Goal: Transaction & Acquisition: Book appointment/travel/reservation

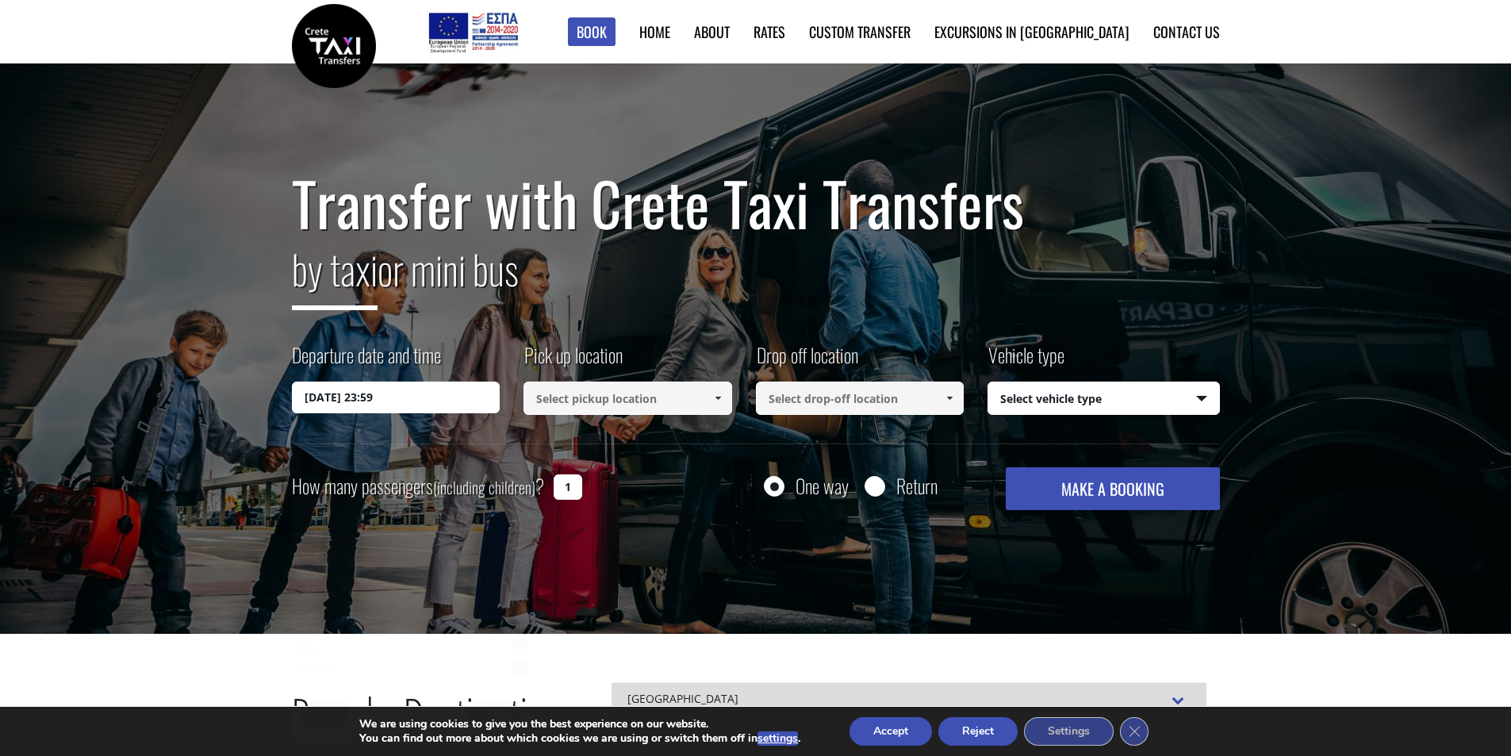
click at [458, 391] on input "09/10/2025 23:59" at bounding box center [396, 397] width 209 height 32
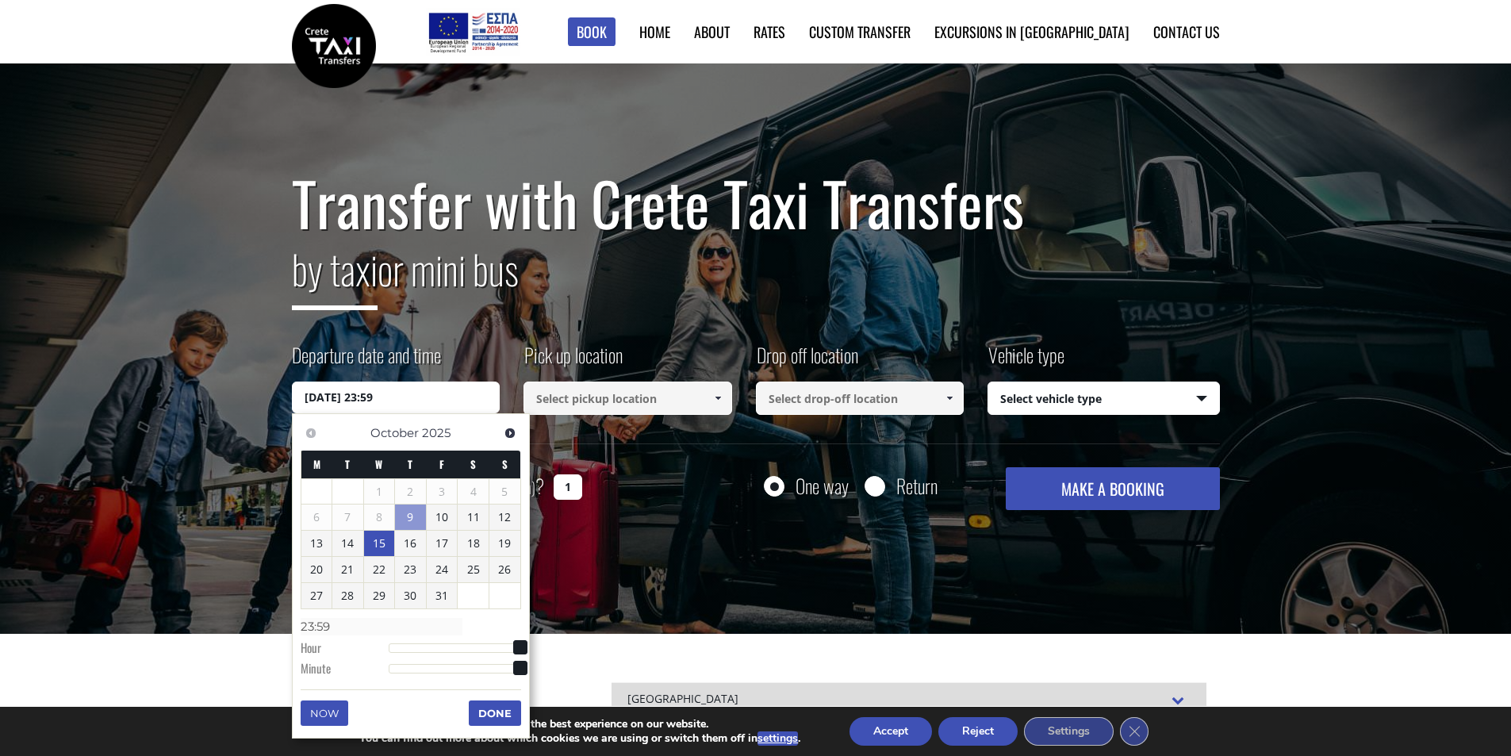
click at [382, 545] on link "15" at bounding box center [379, 543] width 31 height 25
type input "15/10/2025 01:00"
type input "01:00"
type input "15/10/2025 02:00"
type input "02:00"
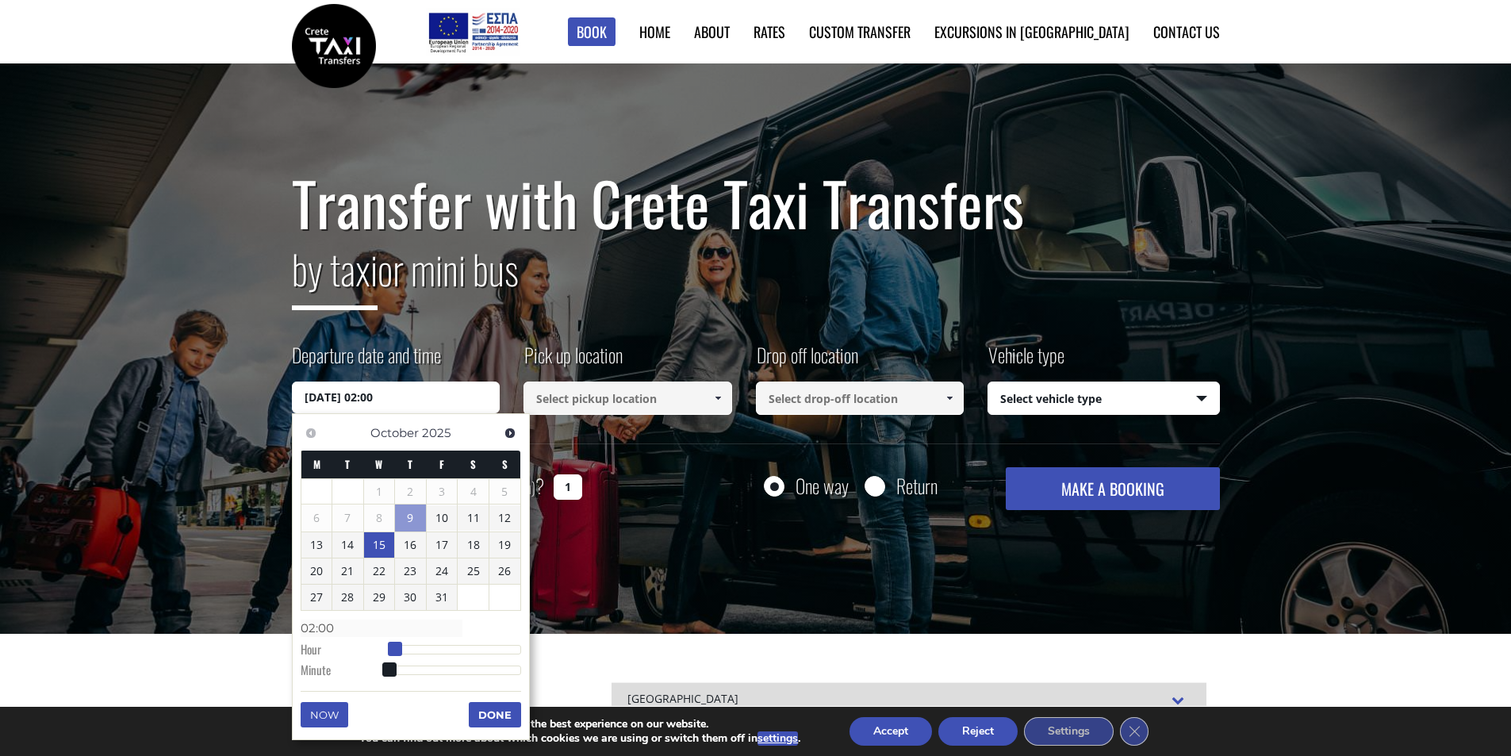
type input "15/10/2025 03:00"
type input "03:00"
type input "15/10/2025 04:00"
type input "04:00"
type input "15/10/2025 05:00"
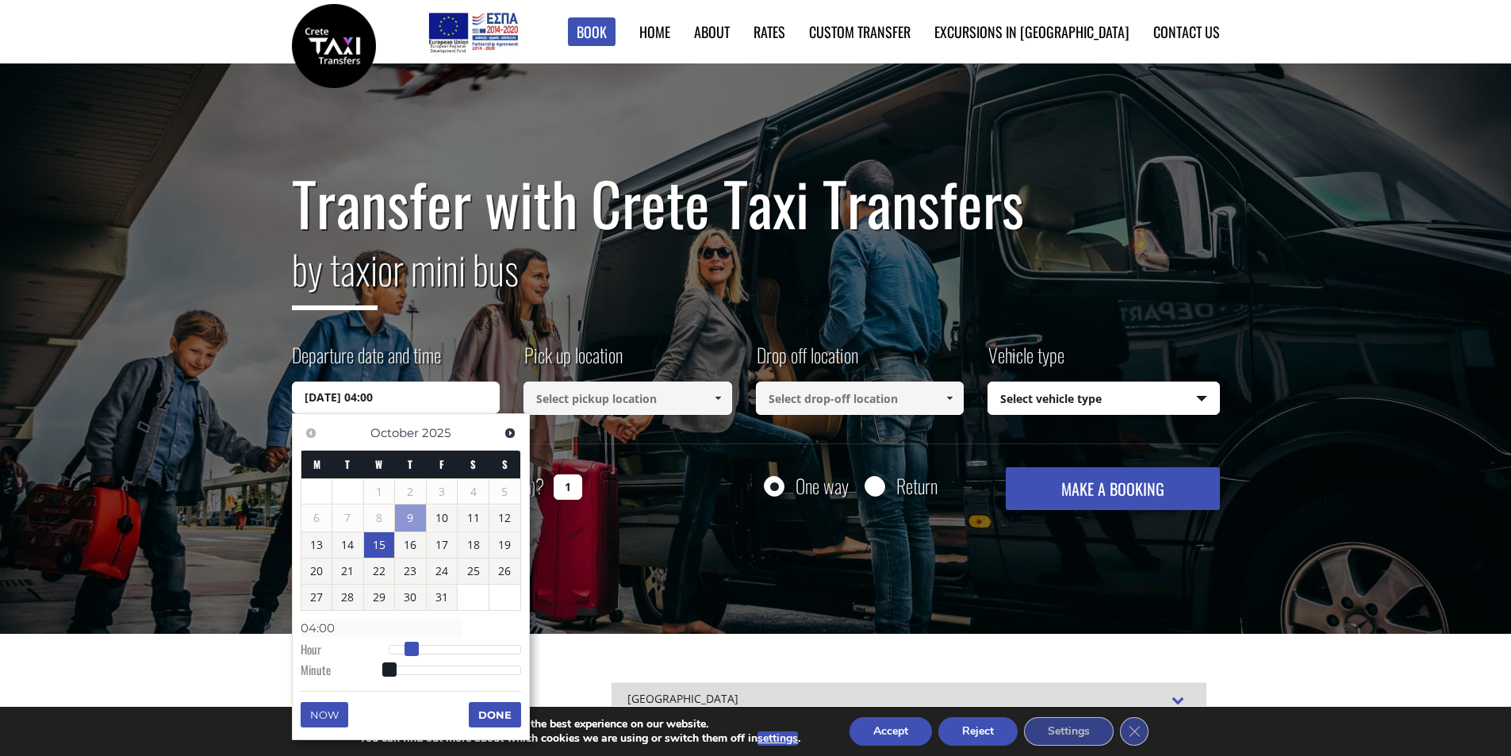
type input "05:00"
type input "15/10/2025 06:00"
type input "06:00"
type input "15/10/2025 07:00"
type input "07:00"
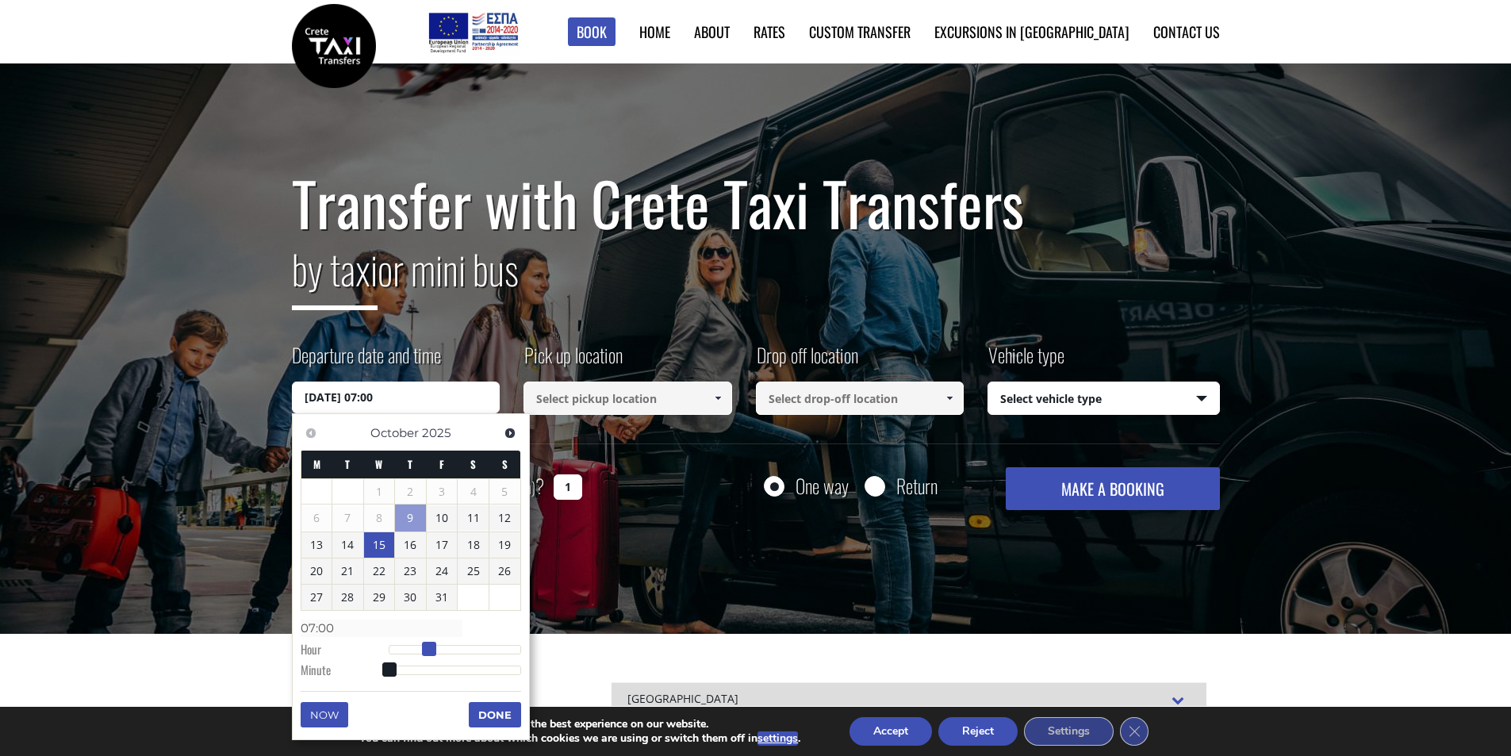
type input "15/10/2025 08:00"
type input "08:00"
type input "15/10/2025 09:00"
type input "09:00"
type input "15/10/2025 10:00"
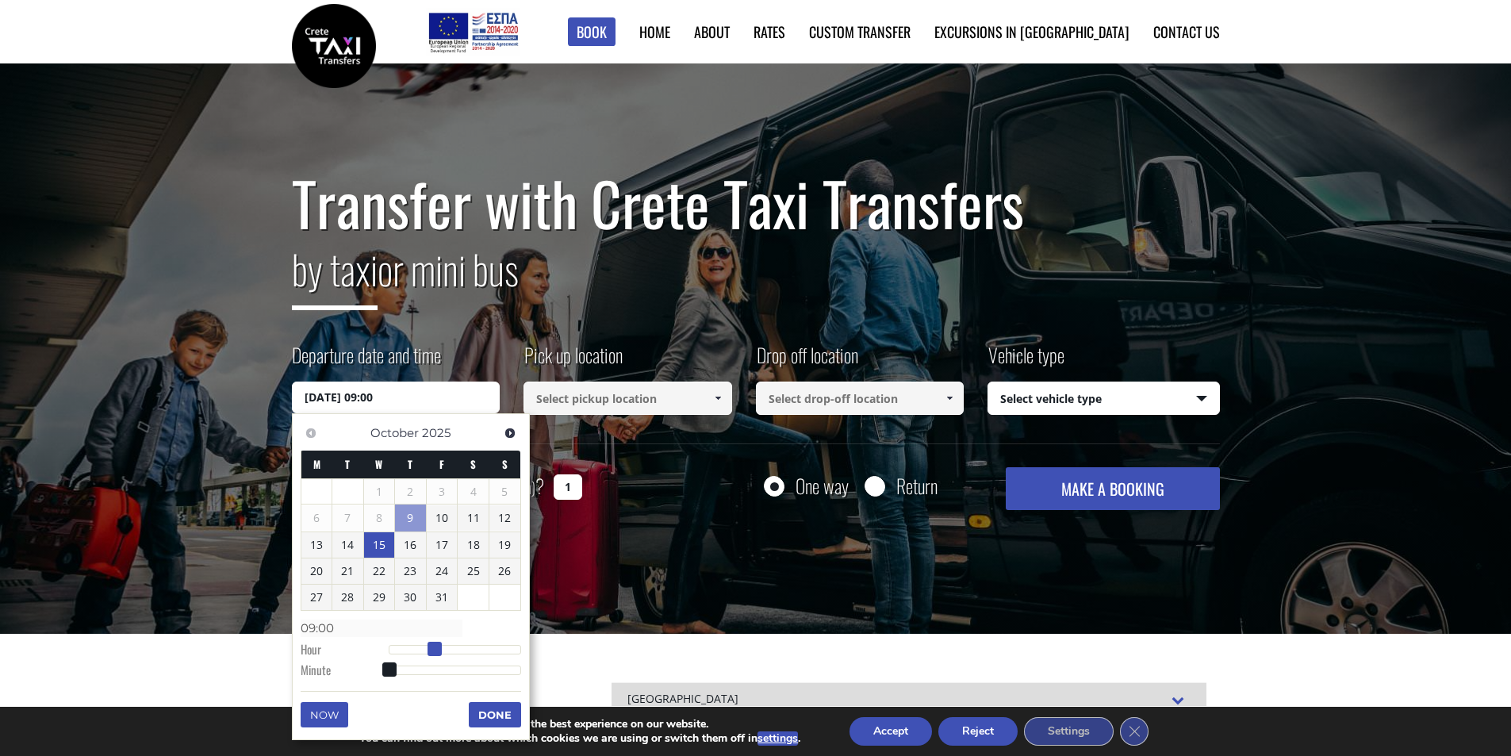
type input "10:00"
type input "15/10/2025 11:00"
type input "11:00"
type input "15/10/2025 12:00"
type input "12:00"
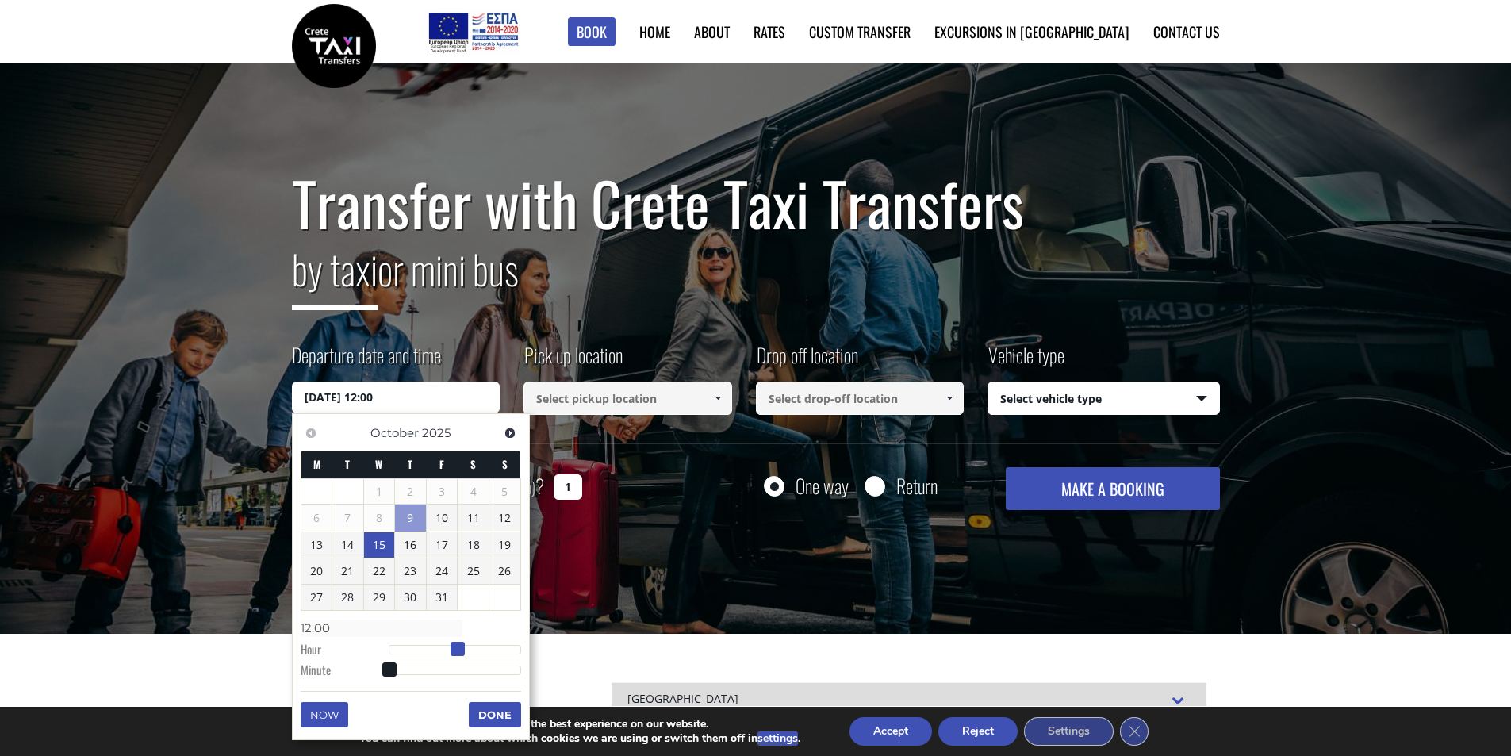
type input "15/10/2025 13:00"
type input "13:00"
type input "15/10/2025 14:00"
type input "14:00"
type input "15/10/2025 15:00"
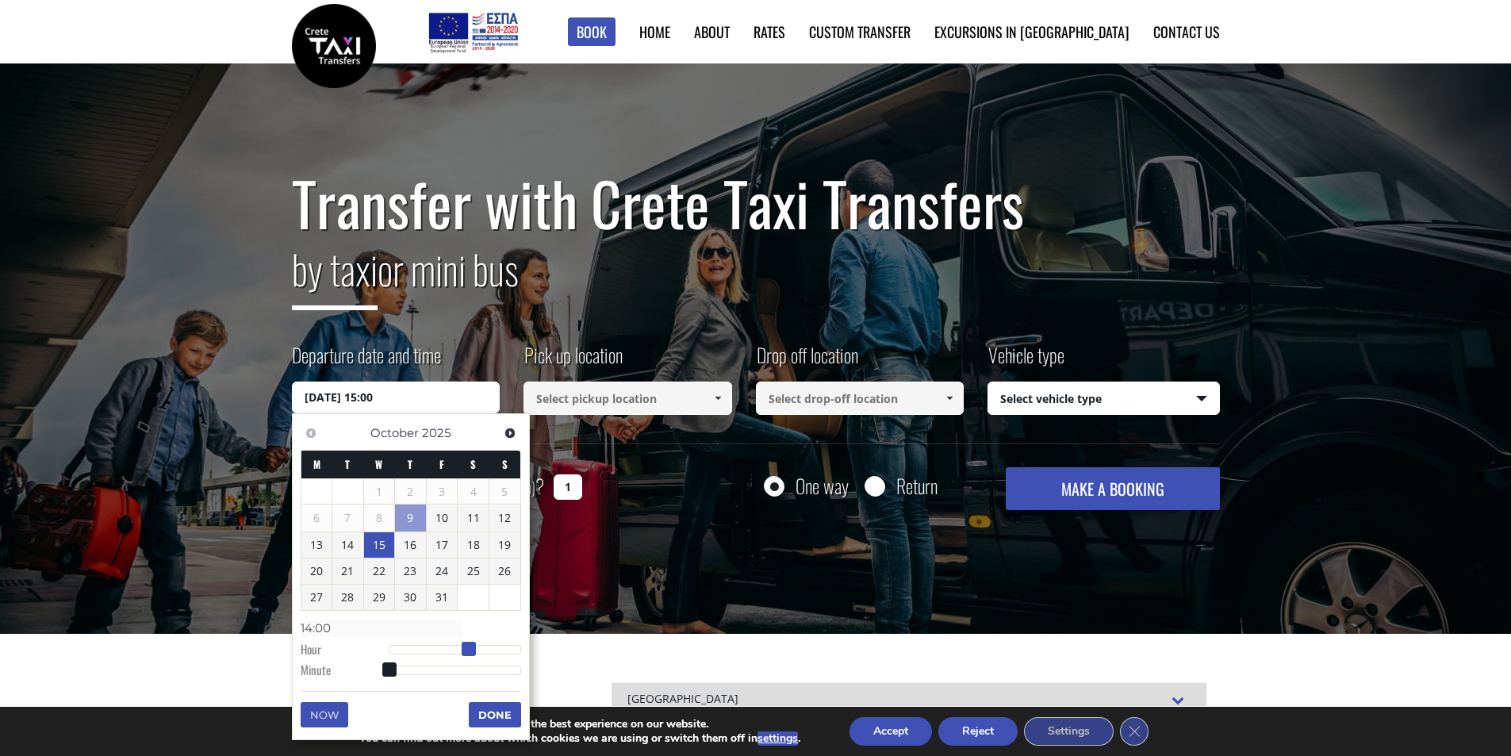
type input "15:00"
type input "15/10/2025 16:00"
type input "16:00"
type input "15/10/2025 17:00"
type input "17:00"
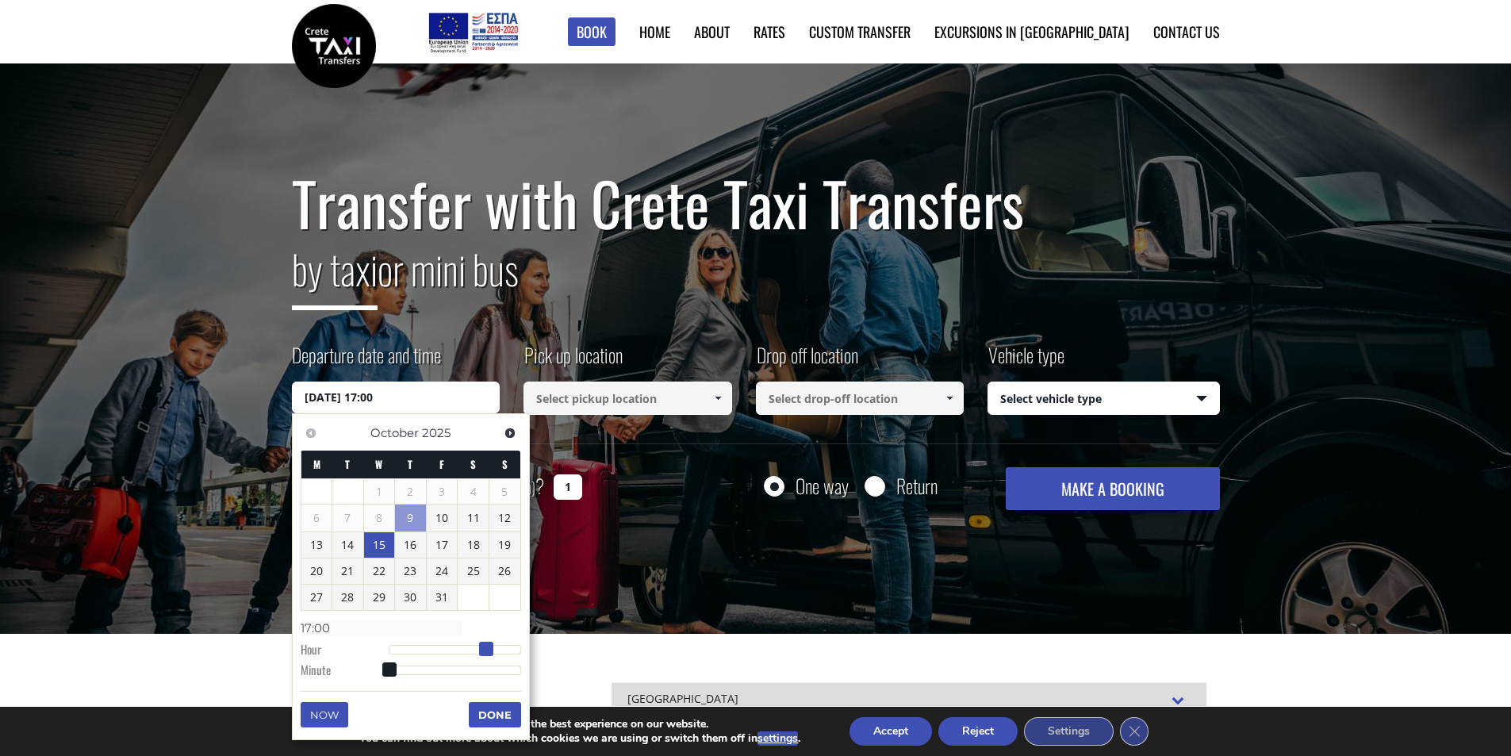
type input "15/10/2025 18:00"
type input "18:00"
type input "15/10/2025 19:00"
type input "19:00"
type input "15/10/2025 20:00"
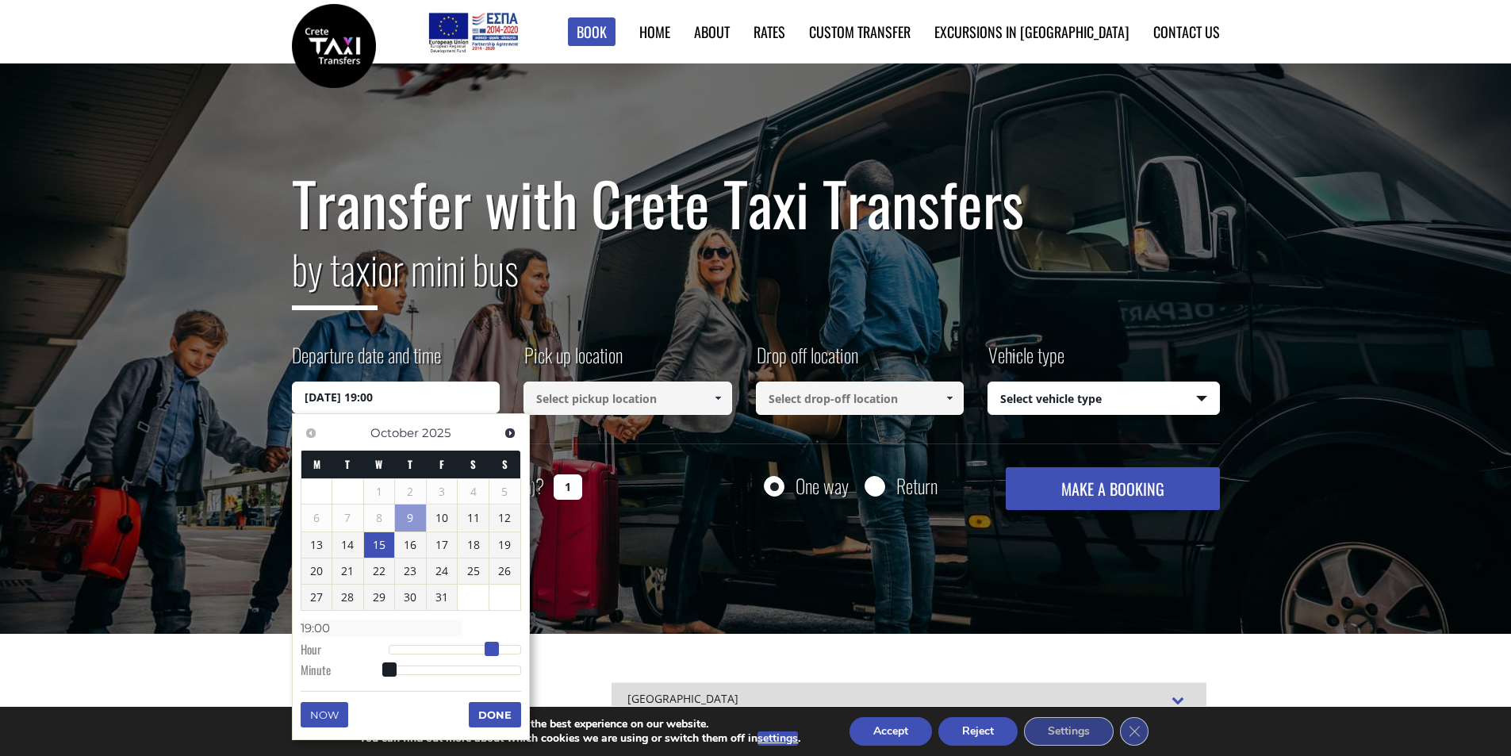
type input "20:00"
type input "15/10/2025 19:00"
type input "19:00"
type input "15/10/2025 18:00"
type input "18:00"
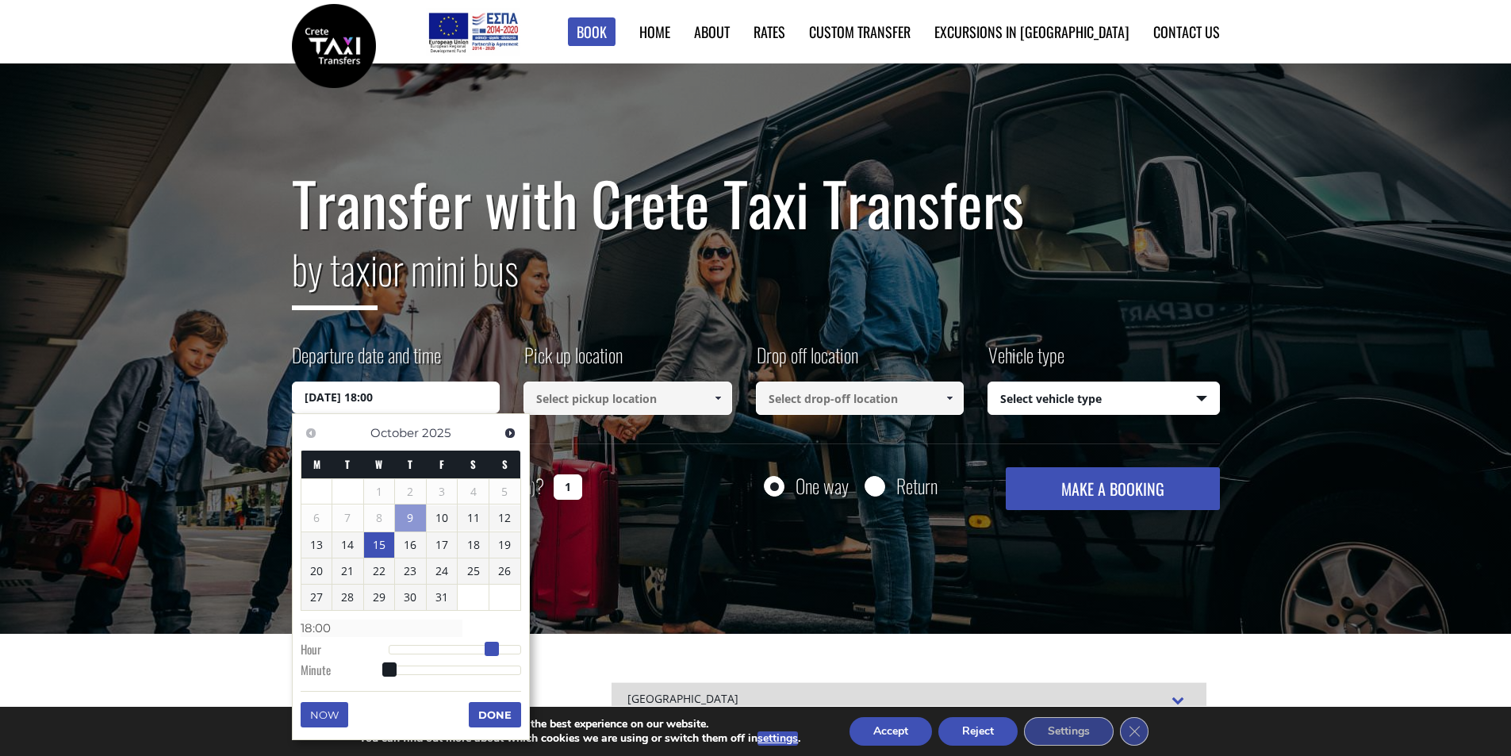
type input "15/10/2025 19:00"
type input "19:00"
type input "15/10/2025 20:00"
type input "20:00"
type input "15/10/2025 19:00"
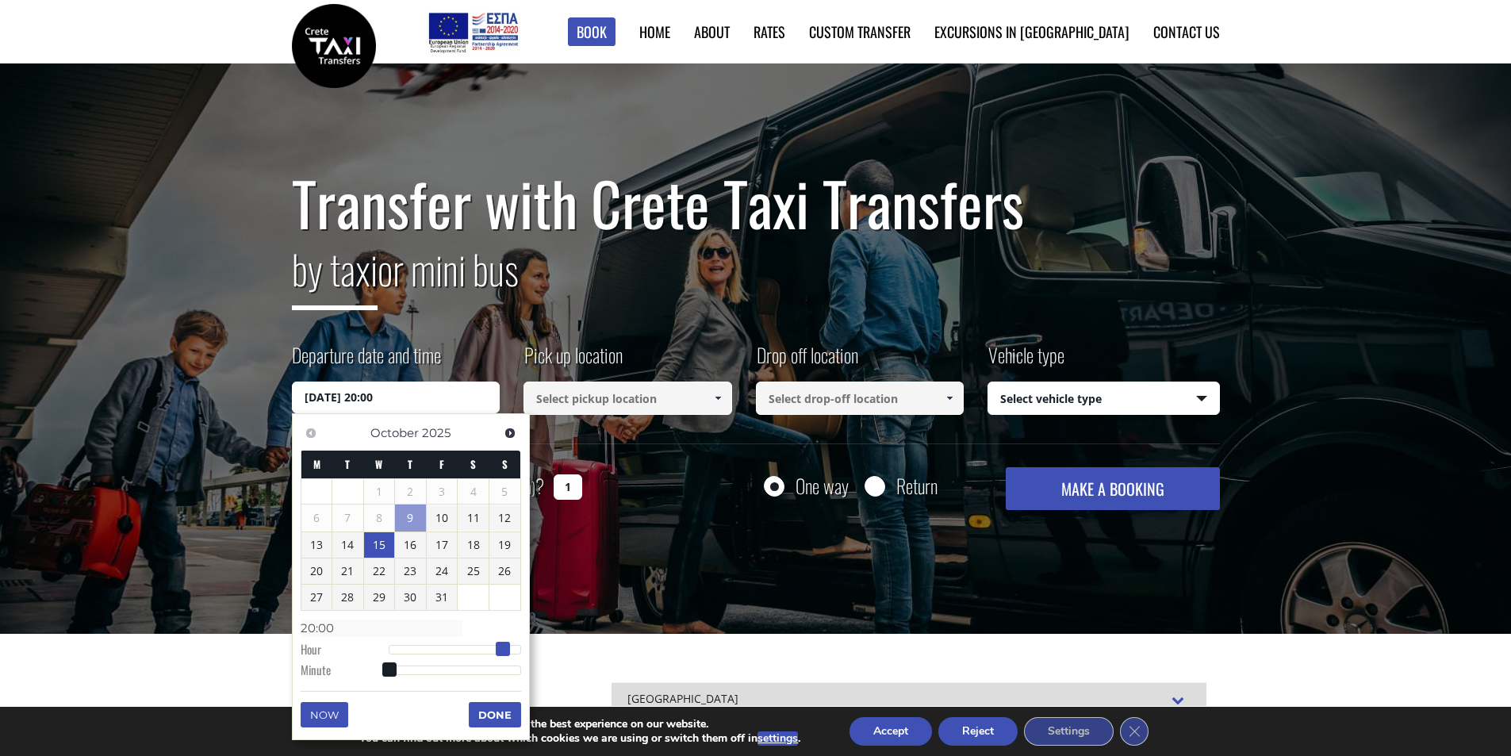
type input "19:00"
drag, startPoint x: 386, startPoint y: 650, endPoint x: 497, endPoint y: 635, distance: 111.2
click at [497, 635] on dl "Time 19:00 Hour Minute Second Millisecond Microsecond Time Zone -1200 -1100 -10…" at bounding box center [411, 648] width 220 height 67
type input "15/10/2025 19:01"
type input "19:01"
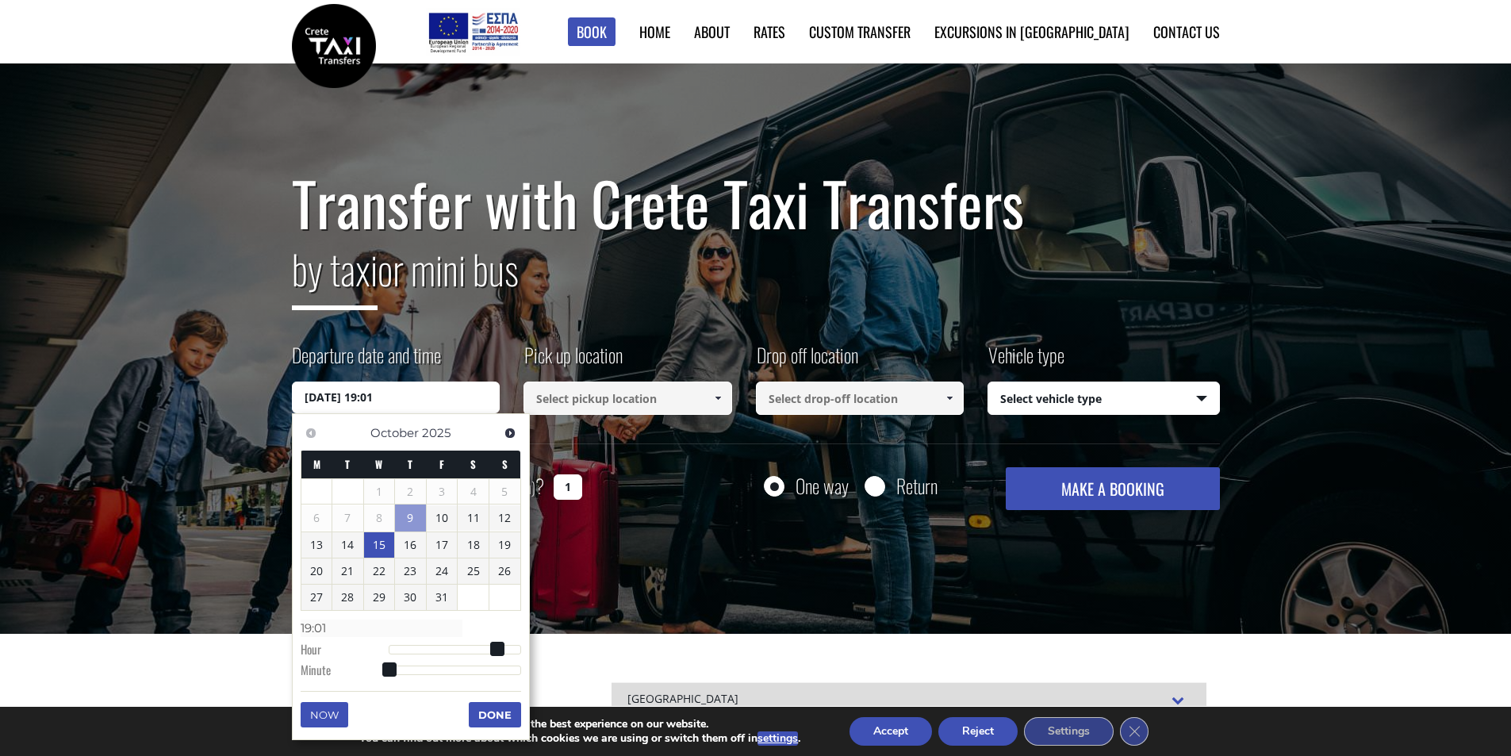
type input "15/10/2025 19:02"
type input "19:02"
type input "15/10/2025 19:04"
type input "19:04"
type input "15/10/2025 19:05"
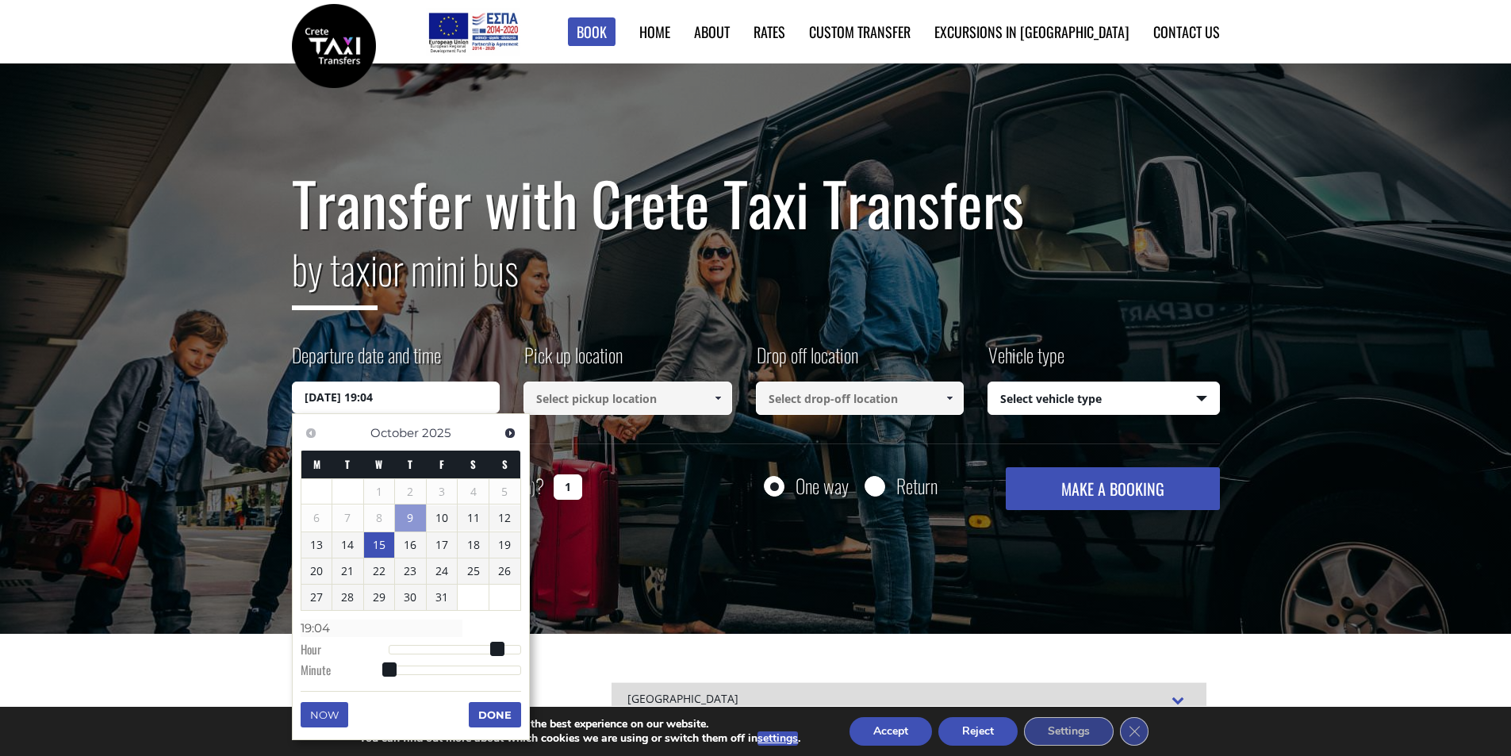
type input "19:05"
type input "15/10/2025 19:07"
type input "19:07"
type input "15/10/2025 19:08"
type input "19:08"
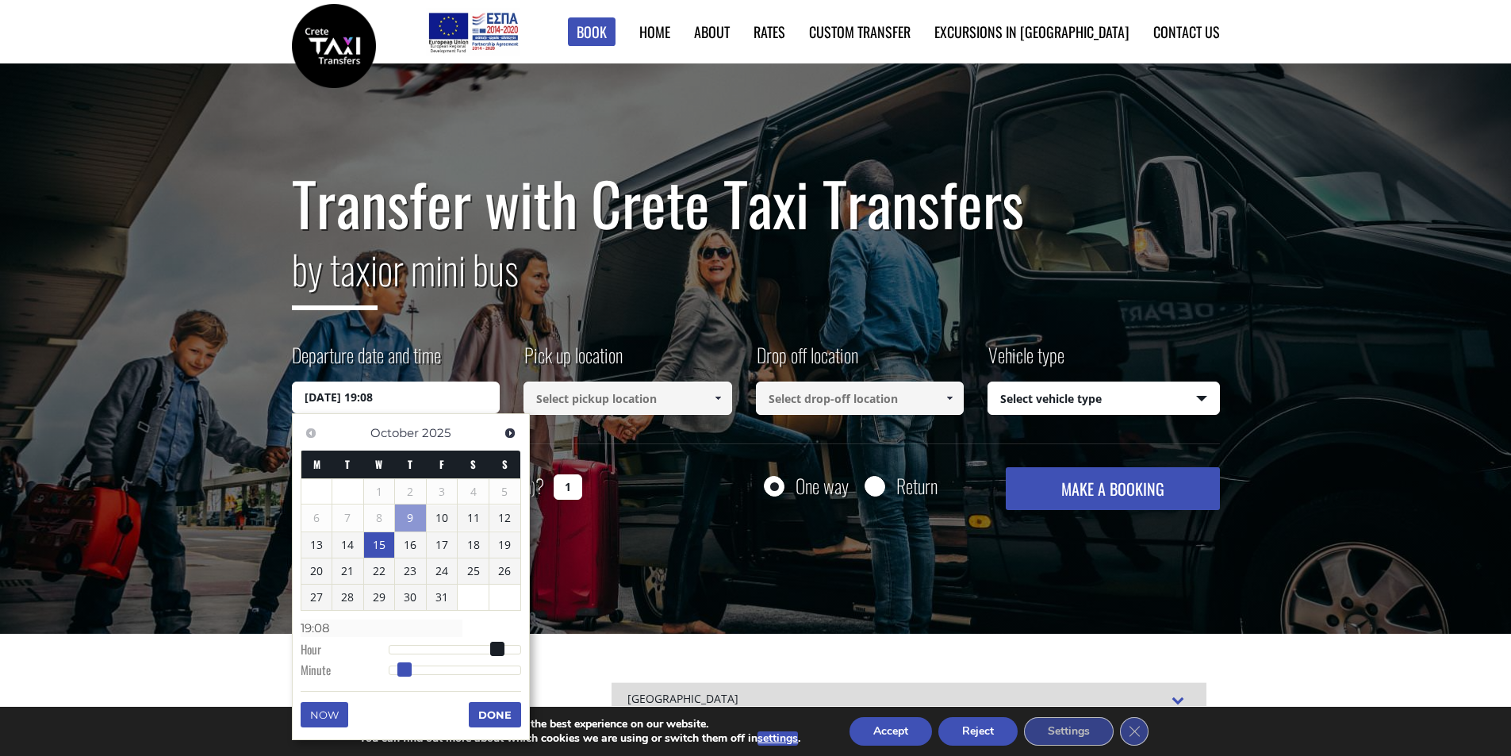
type input "15/10/2025 19:10"
type input "19:10"
type input "15/10/2025 19:12"
type input "19:12"
type input "15/10/2025 19:14"
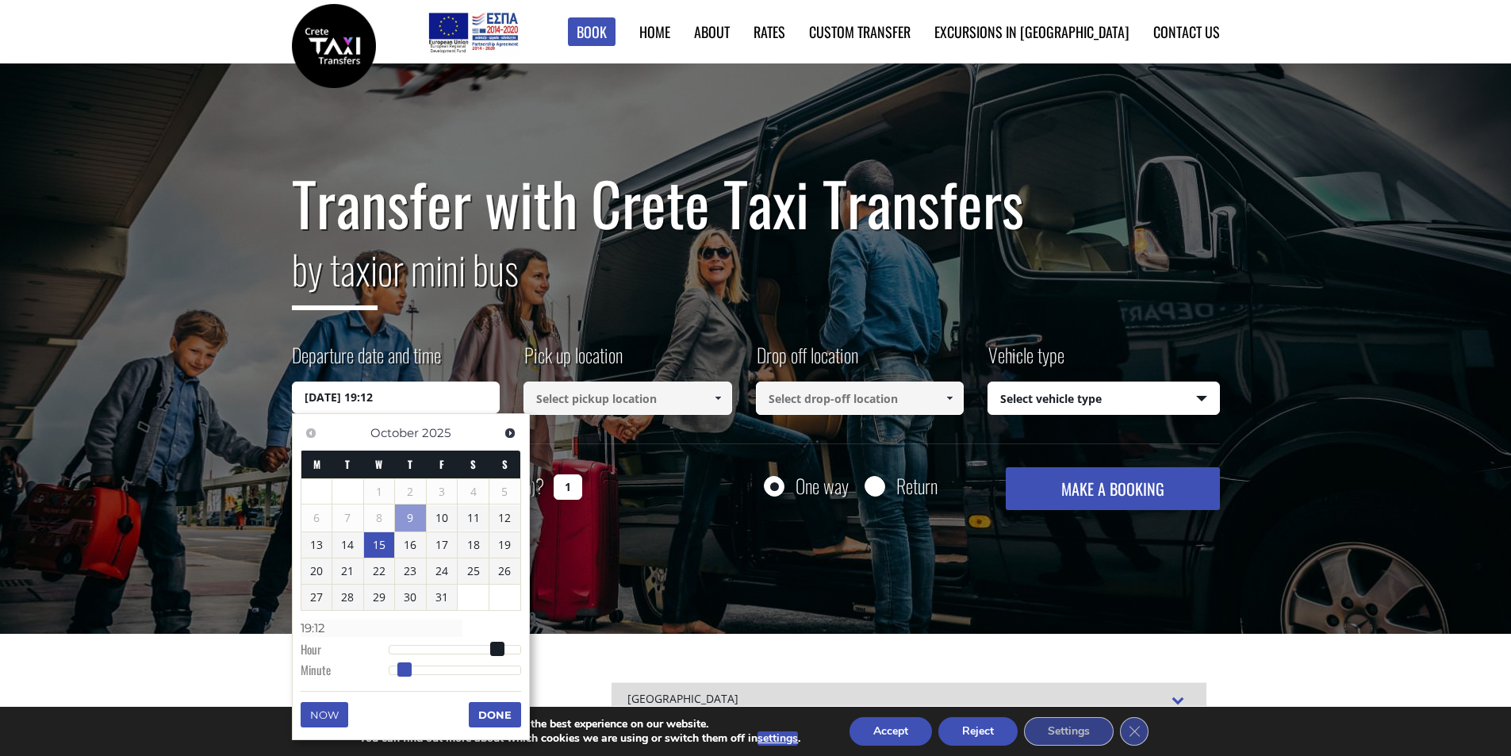
type input "19:14"
type input "15/10/2025 19:16"
type input "19:16"
type input "15/10/2025 19:18"
type input "19:18"
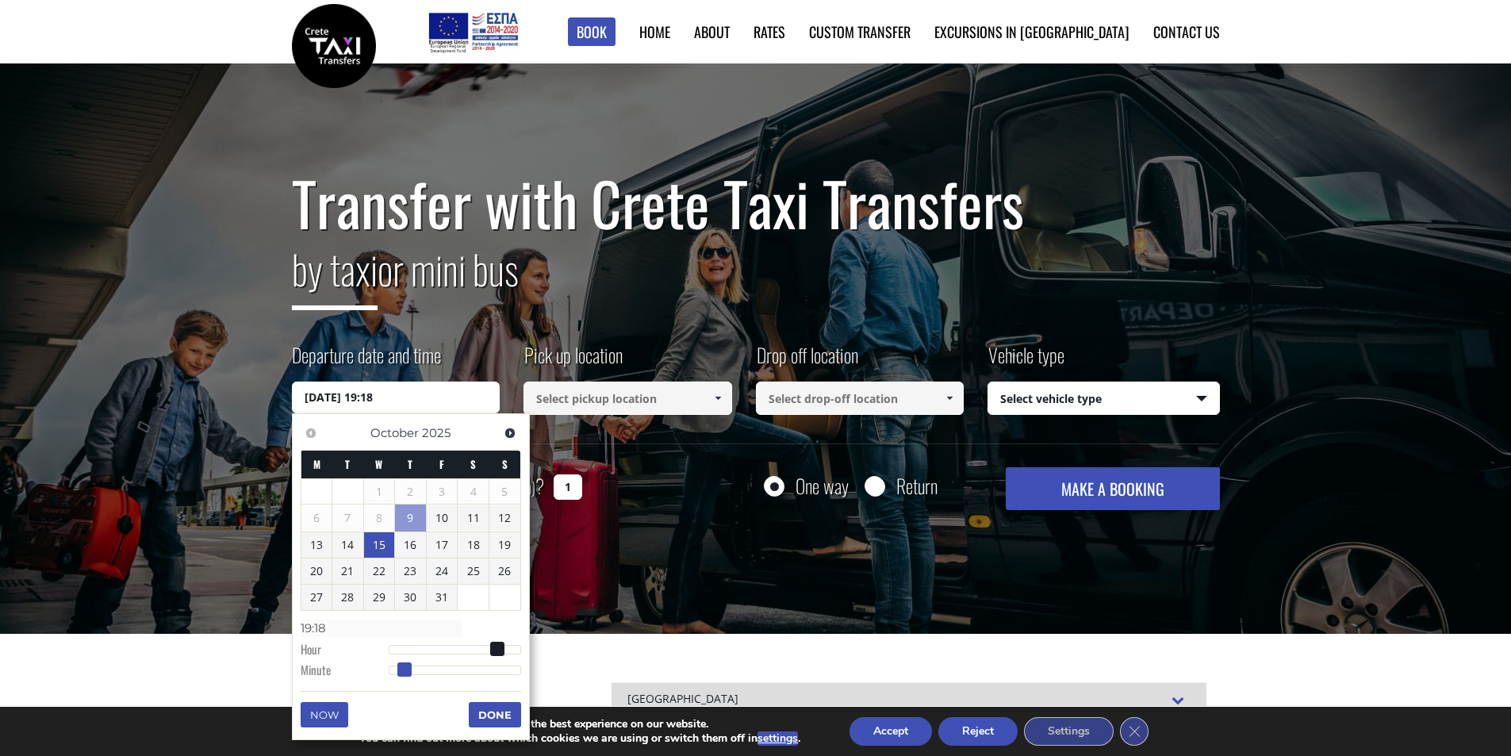
type input "15/10/2025 19:21"
type input "19:21"
type input "15/10/2025 19:22"
type input "19:22"
type input "15/10/2025 19:23"
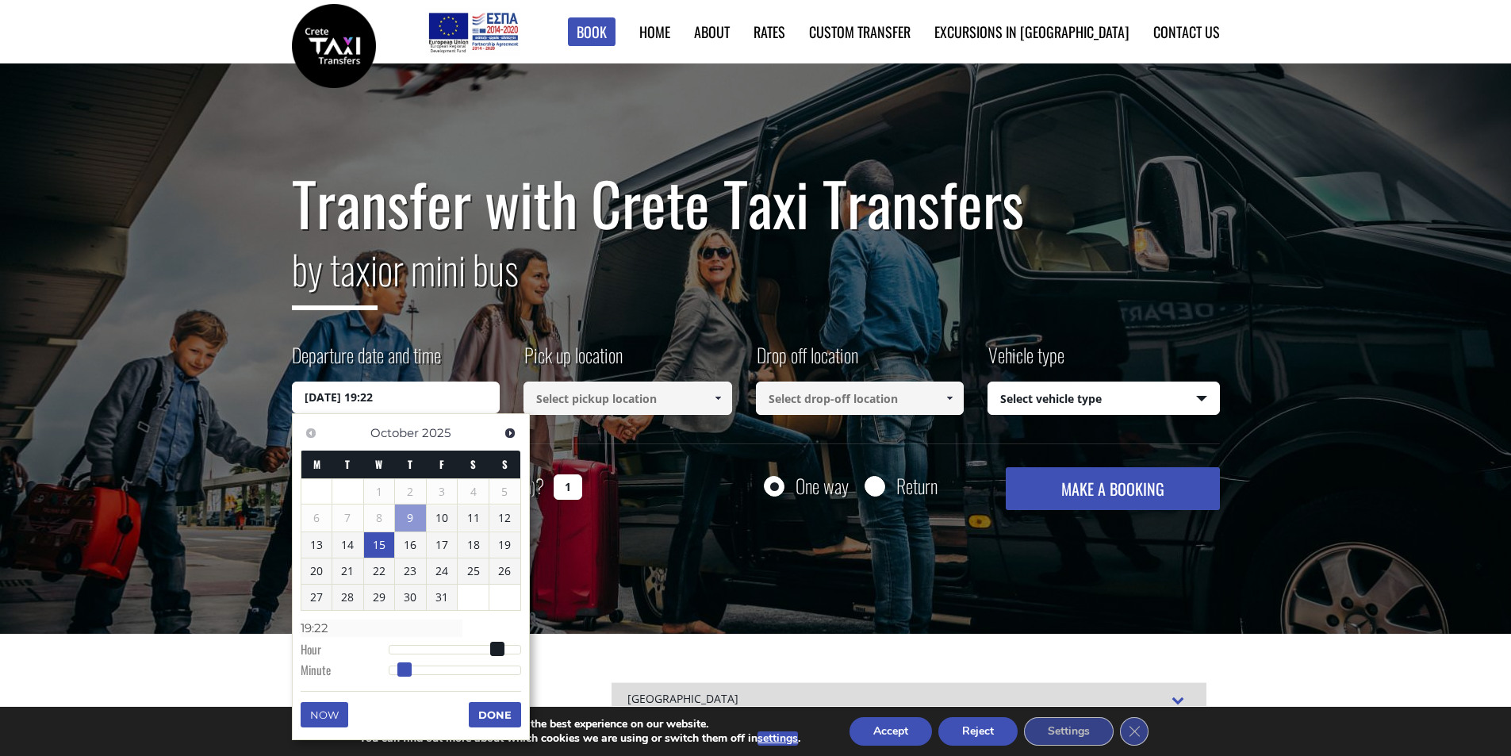
type input "19:23"
type input "15/10/2025 19:24"
type input "19:24"
type input "15/10/2025 19:26"
type input "19:26"
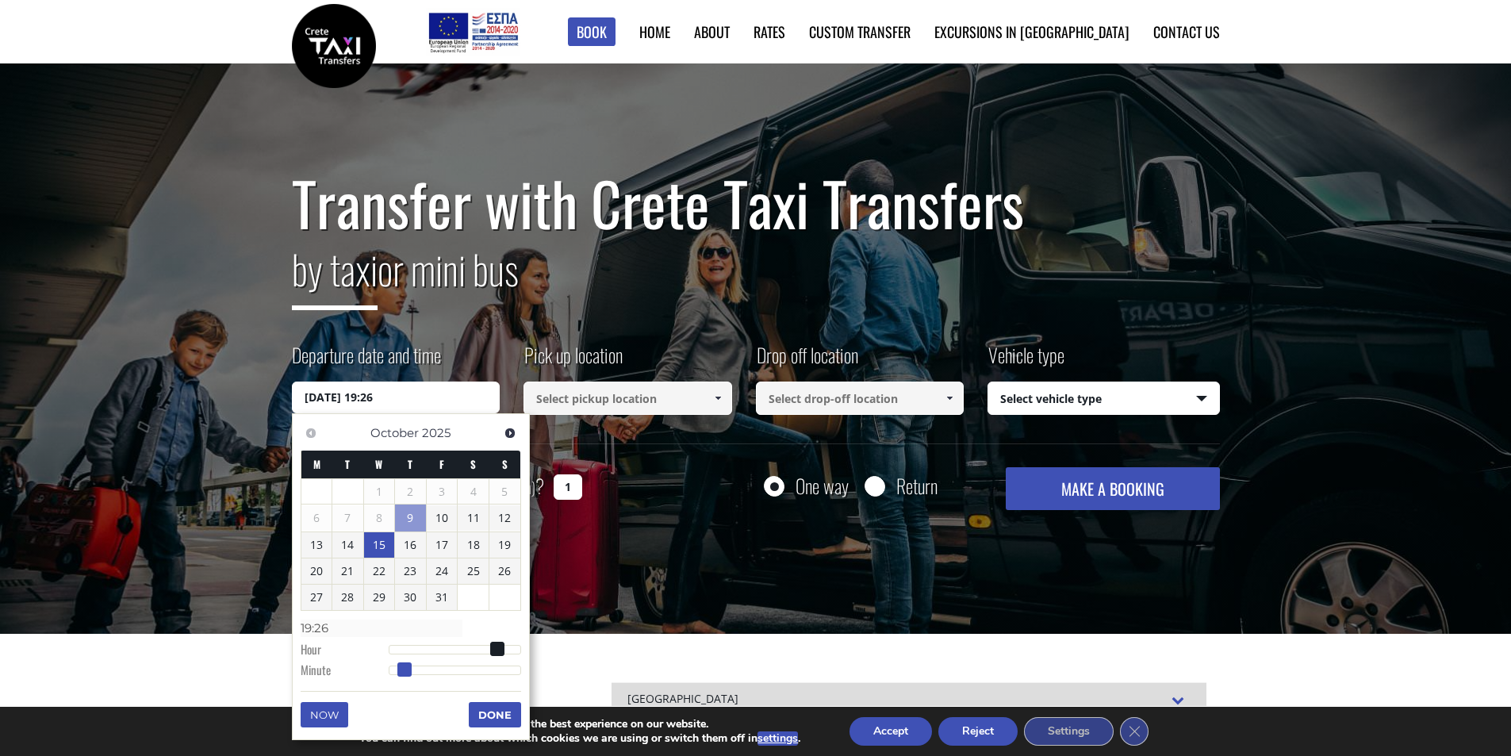
type input "15/10/2025 19:28"
type input "19:28"
type input "15/10/2025 19:29"
type input "19:29"
type input "15/10/2025 19:31"
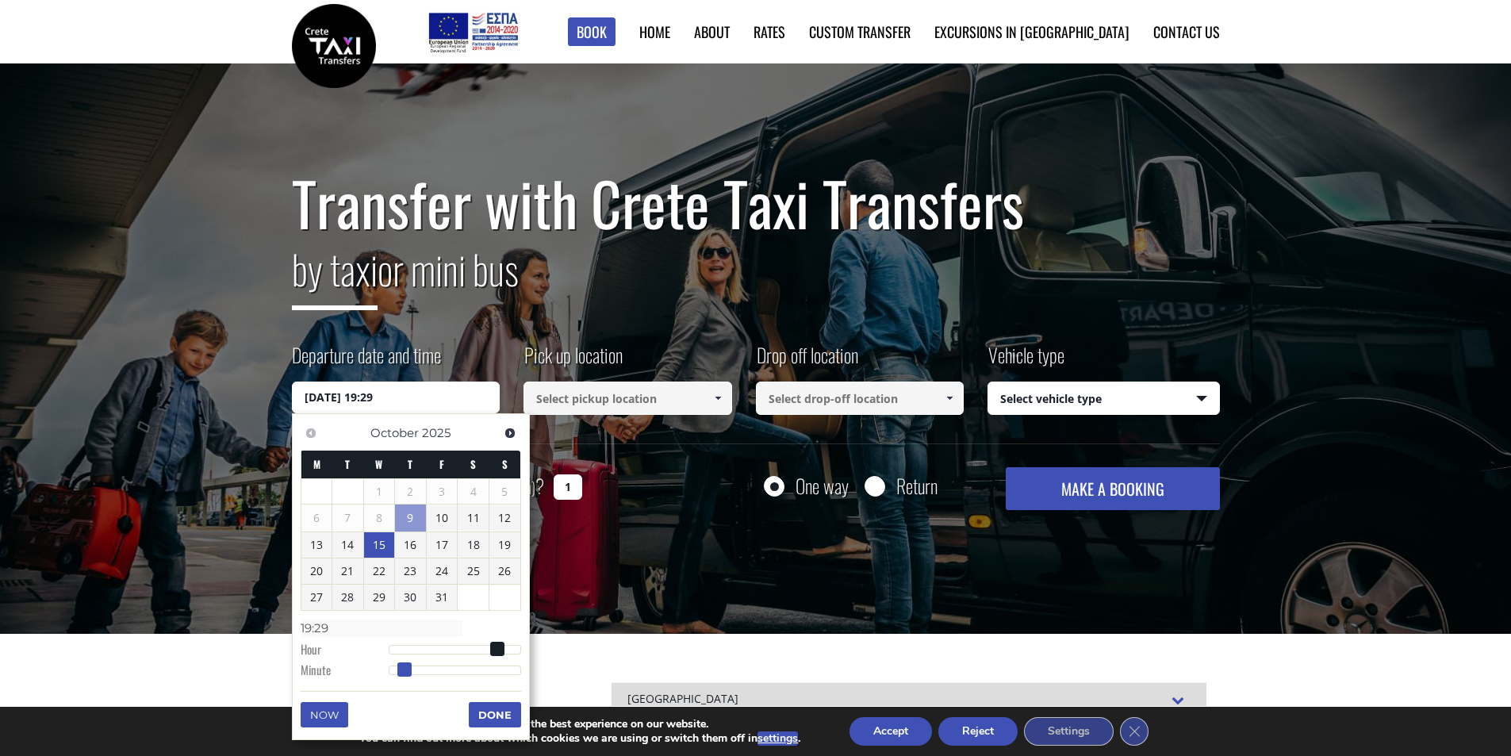
type input "19:31"
type input "15/10/2025 19:33"
type input "19:33"
type input "15/10/2025 19:35"
type input "19:35"
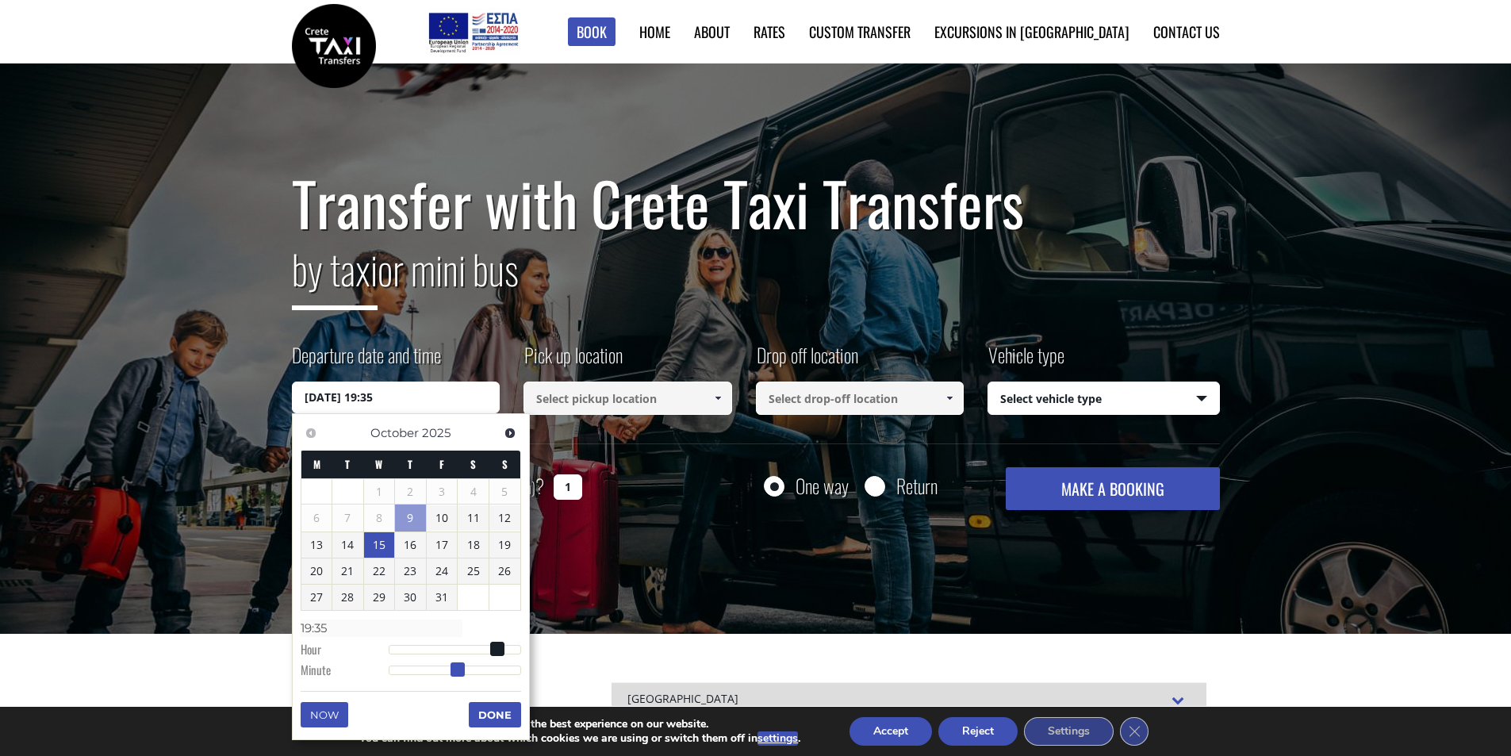
type input "15/10/2025 19:37"
type input "19:37"
type input "15/10/2025 19:42"
type input "19:42"
type input "15/10/2025 19:45"
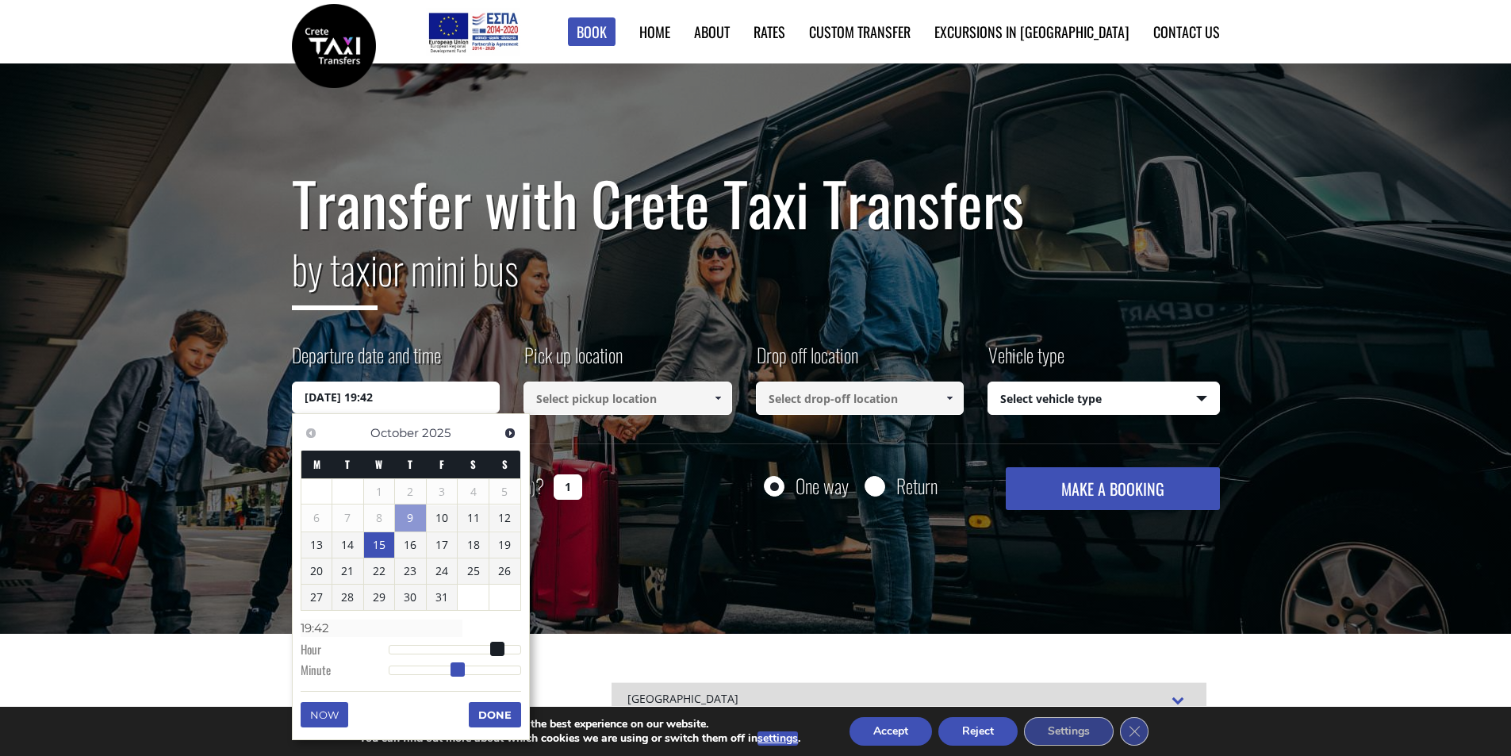
type input "19:45"
type input "15/10/2025 19:46"
type input "19:46"
type input "15/10/2025 19:47"
type input "19:47"
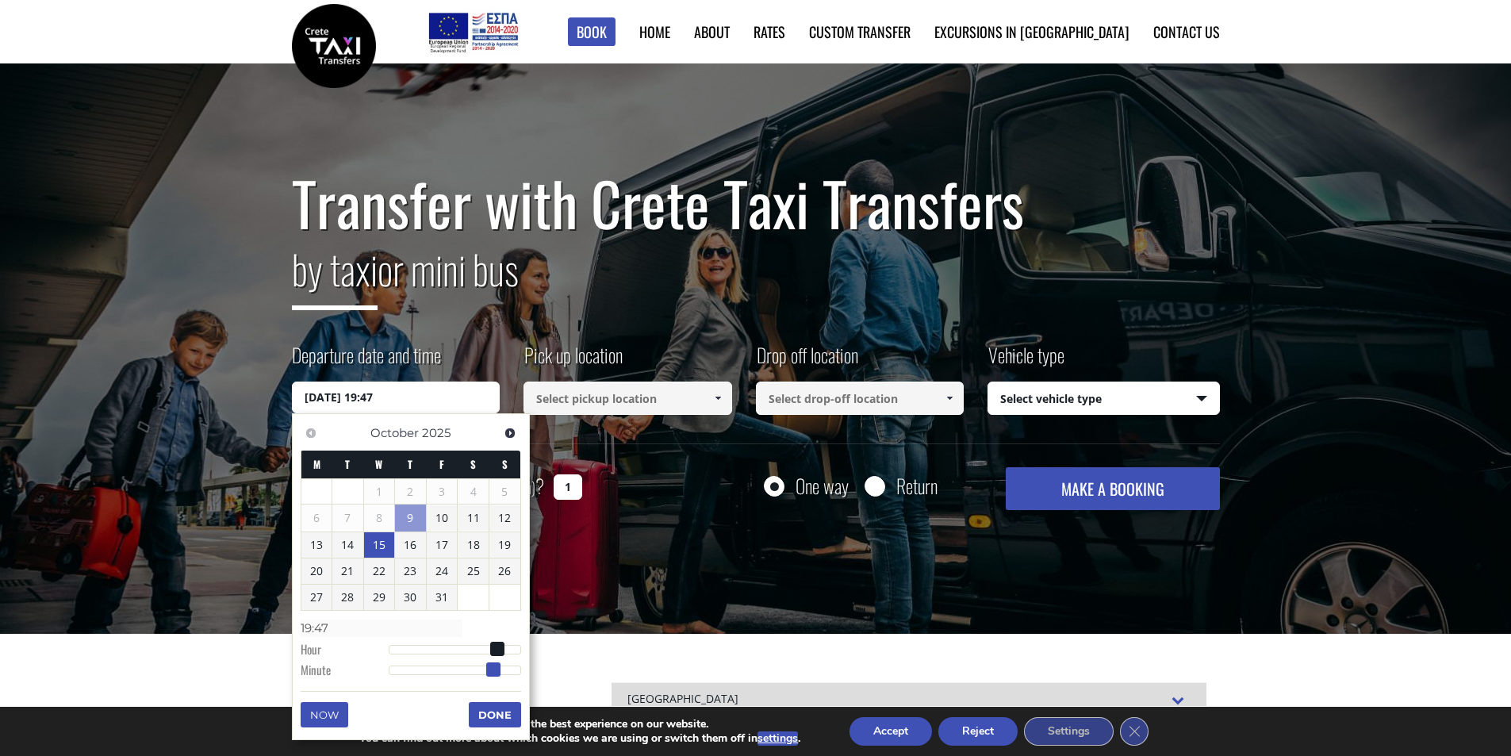
type input "15/10/2025 19:46"
type input "19:46"
type input "15/10/2025 19:45"
type input "19:45"
type input "15/10/2025 19:44"
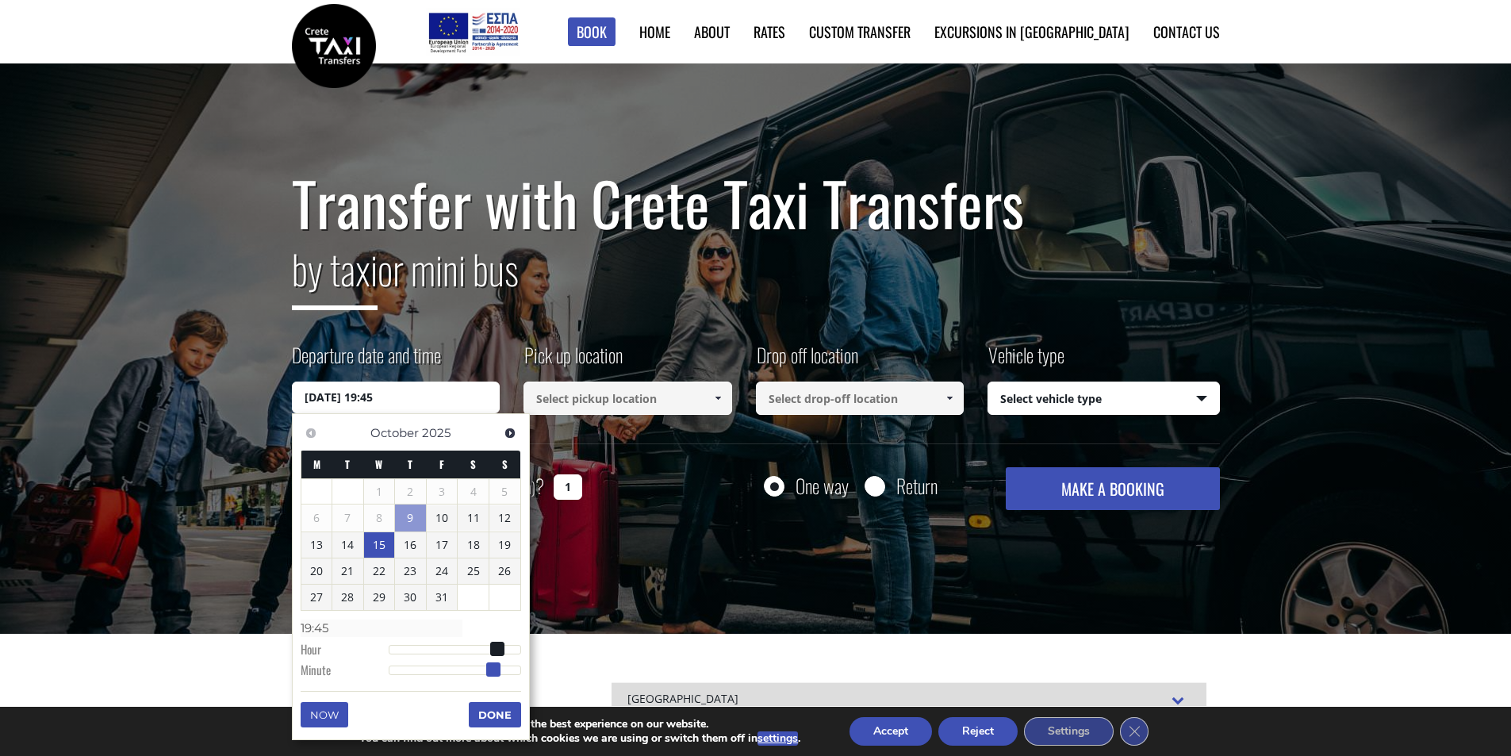
type input "19:44"
type input "15/10/2025 19:43"
type input "19:43"
type input "15/10/2025 19:41"
type input "19:41"
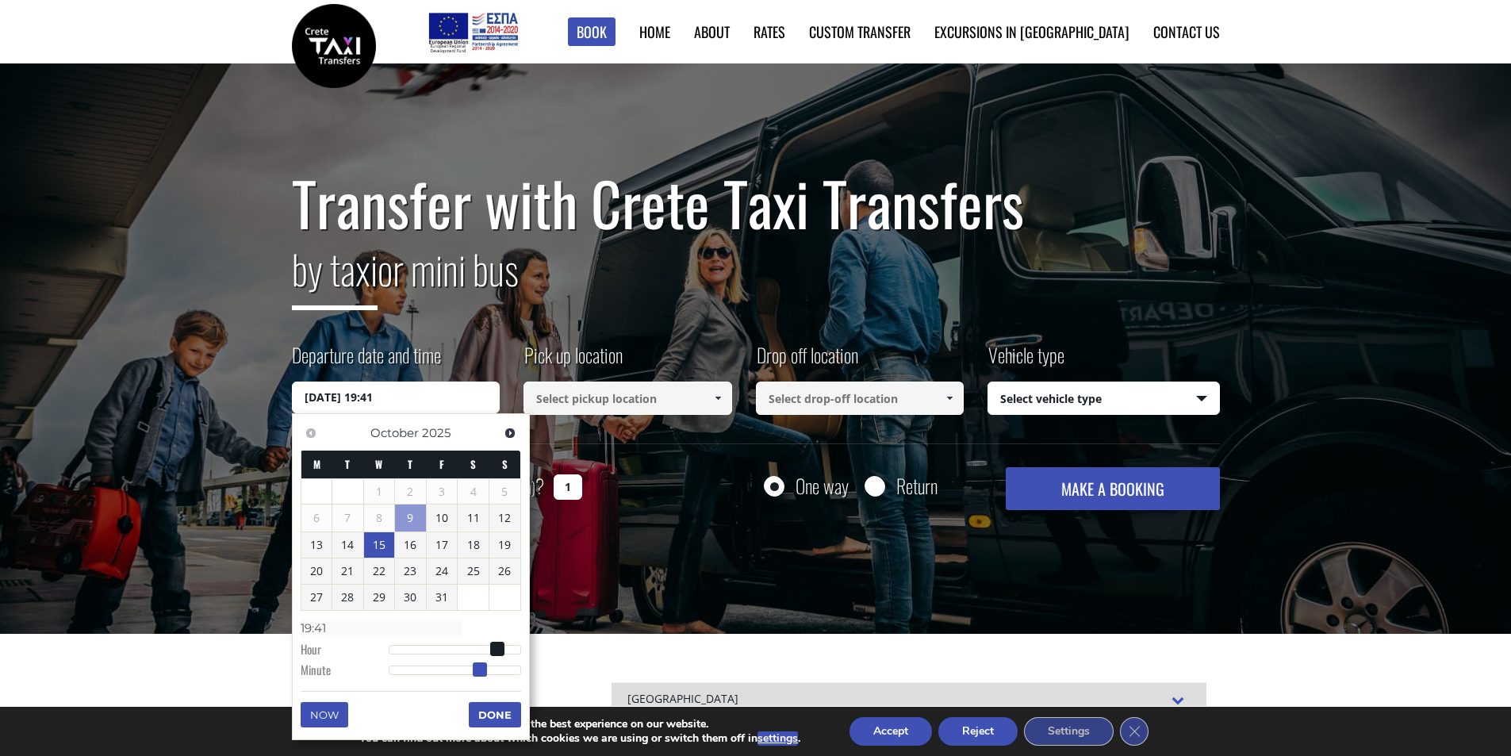
type input "15/10/2025 19:40"
type input "19:40"
type input "15/10/2025 19:38"
type input "19:38"
type input "15/10/2025 19:37"
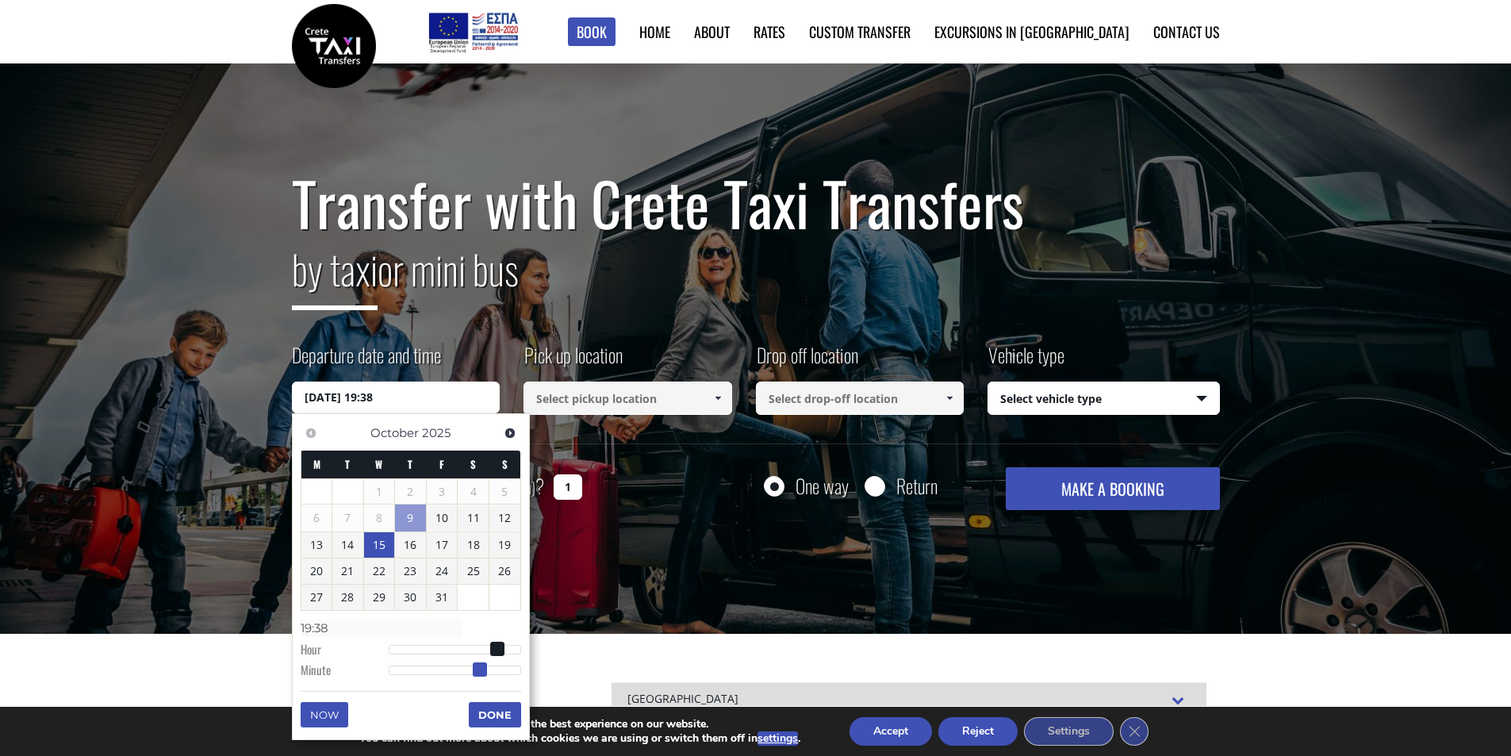
type input "19:37"
type input "15/10/2025 19:36"
type input "19:36"
type input "15/10/2025 19:35"
type input "19:35"
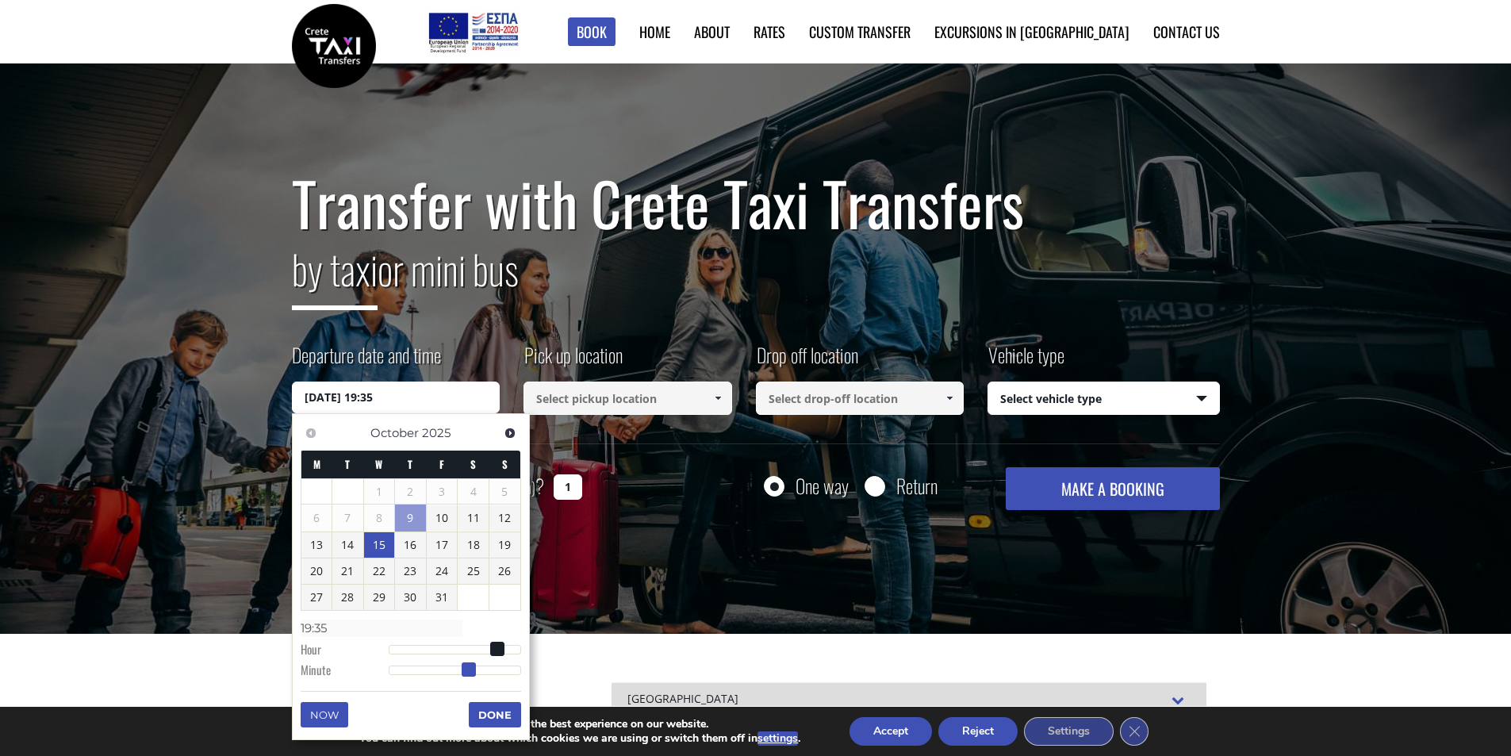
type input "15/10/2025 19:34"
type input "19:34"
type input "15/10/2025 19:33"
type input "19:33"
type input "15/10/2025 19:32"
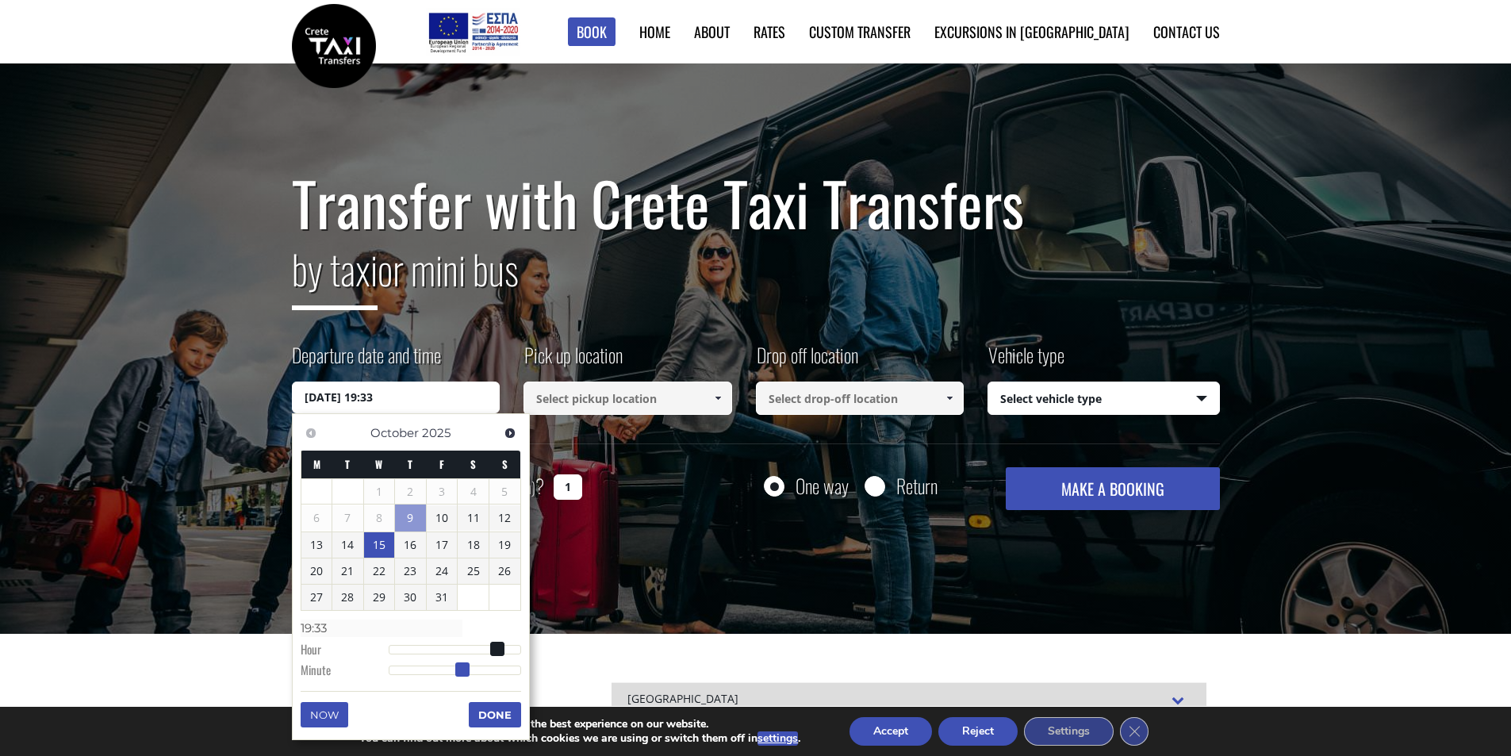
type input "19:32"
type input "15/10/2025 19:31"
type input "19:31"
type input "15/10/2025 19:30"
type input "19:30"
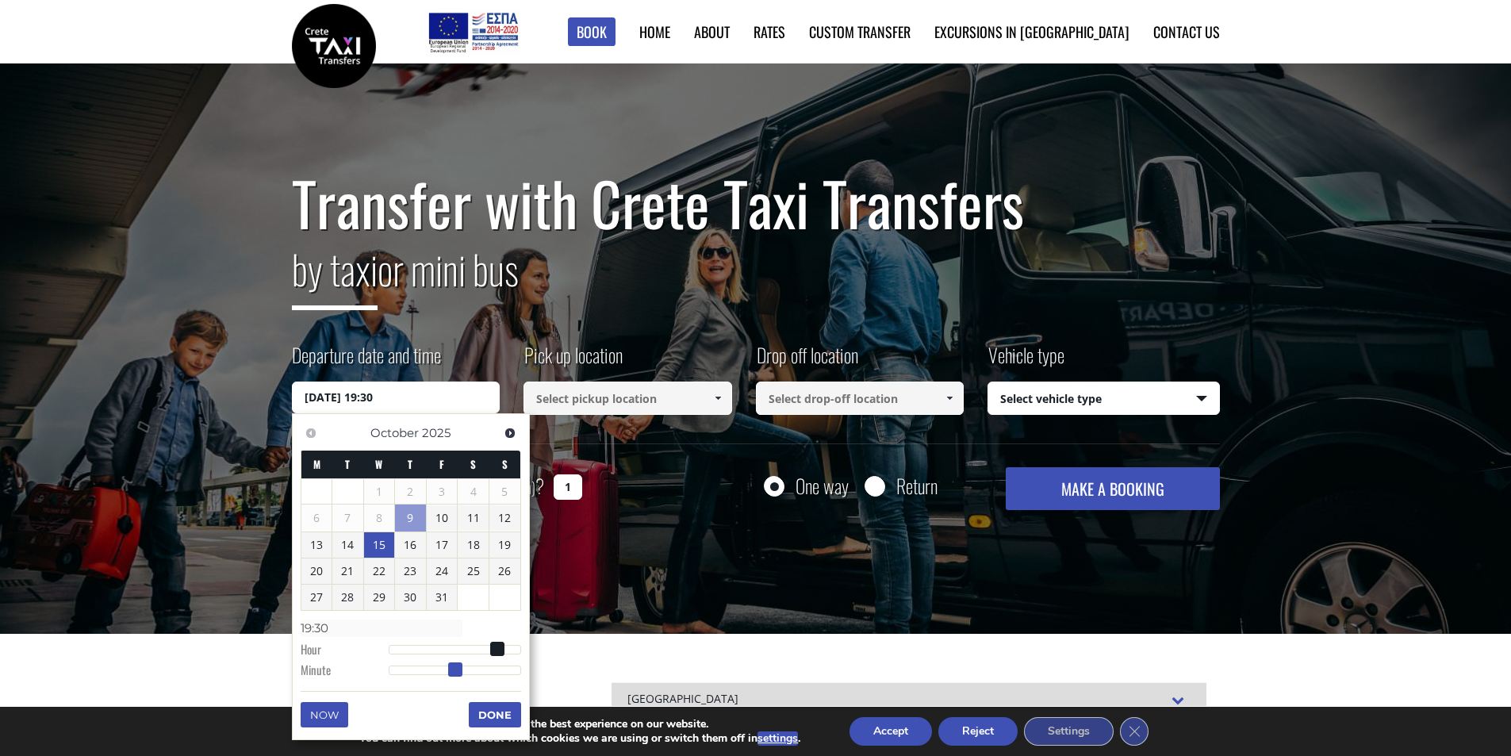
drag, startPoint x: 391, startPoint y: 673, endPoint x: 457, endPoint y: 669, distance: 65.9
click at [457, 669] on span at bounding box center [455, 669] width 14 height 14
click at [493, 710] on button "Done" at bounding box center [495, 714] width 52 height 25
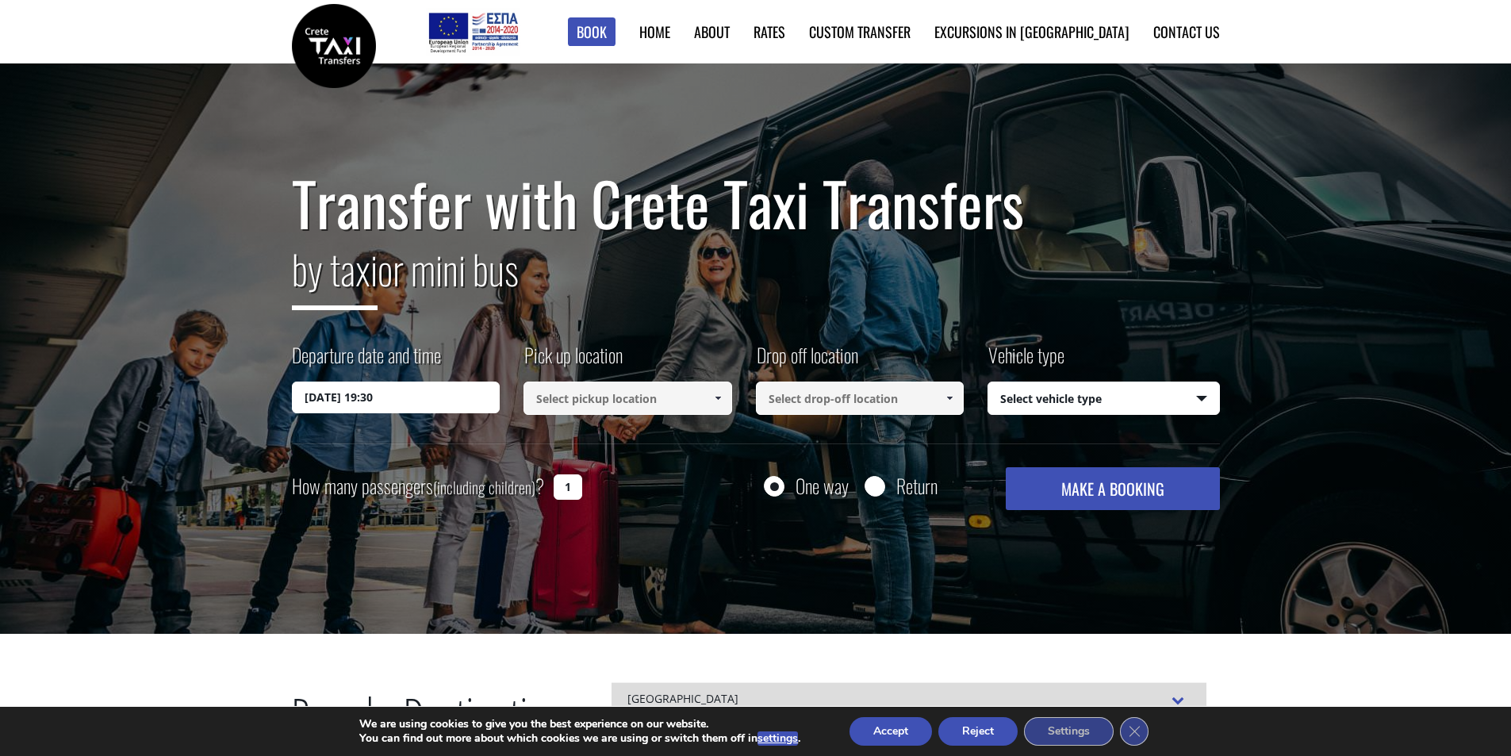
click at [704, 397] on link at bounding box center [717, 397] width 26 height 33
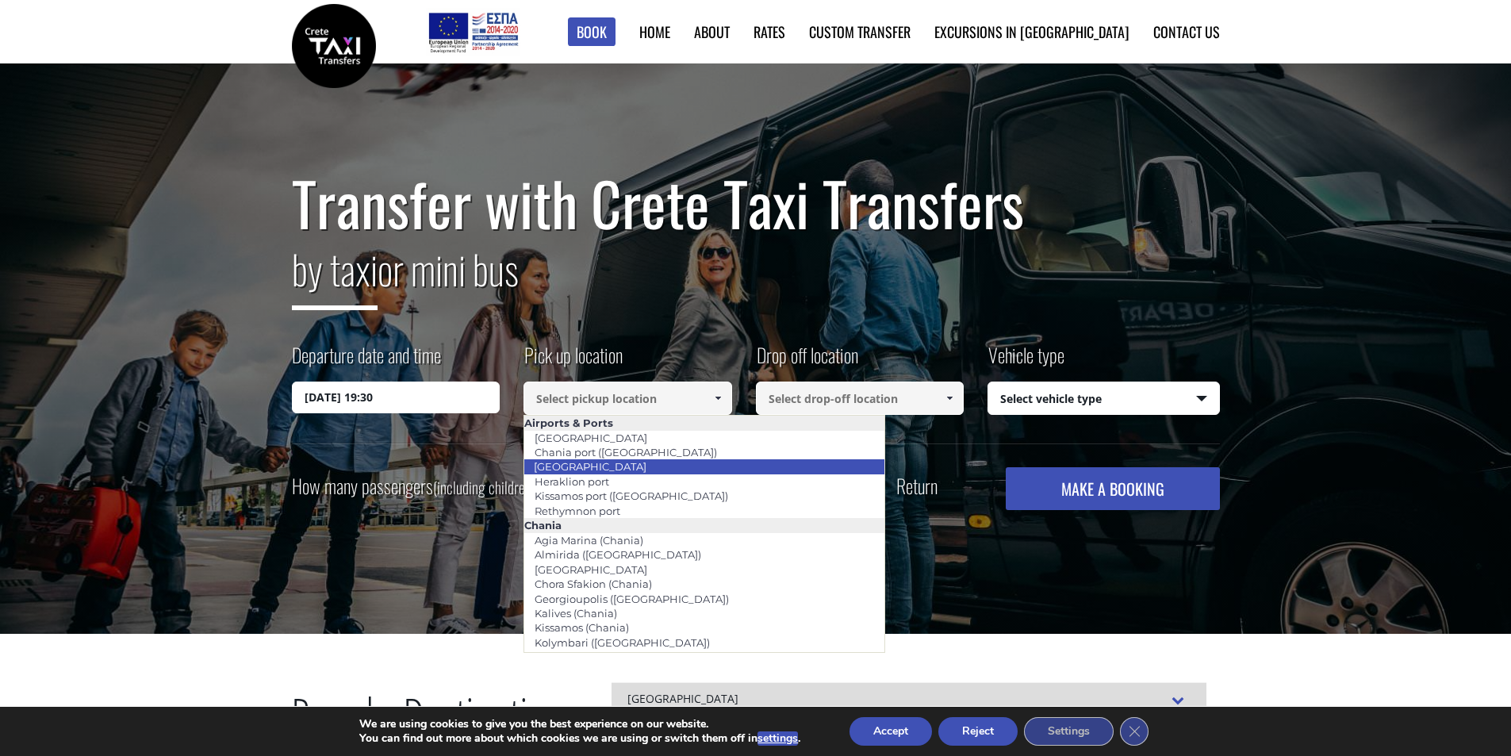
click at [586, 467] on link "[GEOGRAPHIC_DATA]" at bounding box center [589, 466] width 133 height 22
type input "[GEOGRAPHIC_DATA]"
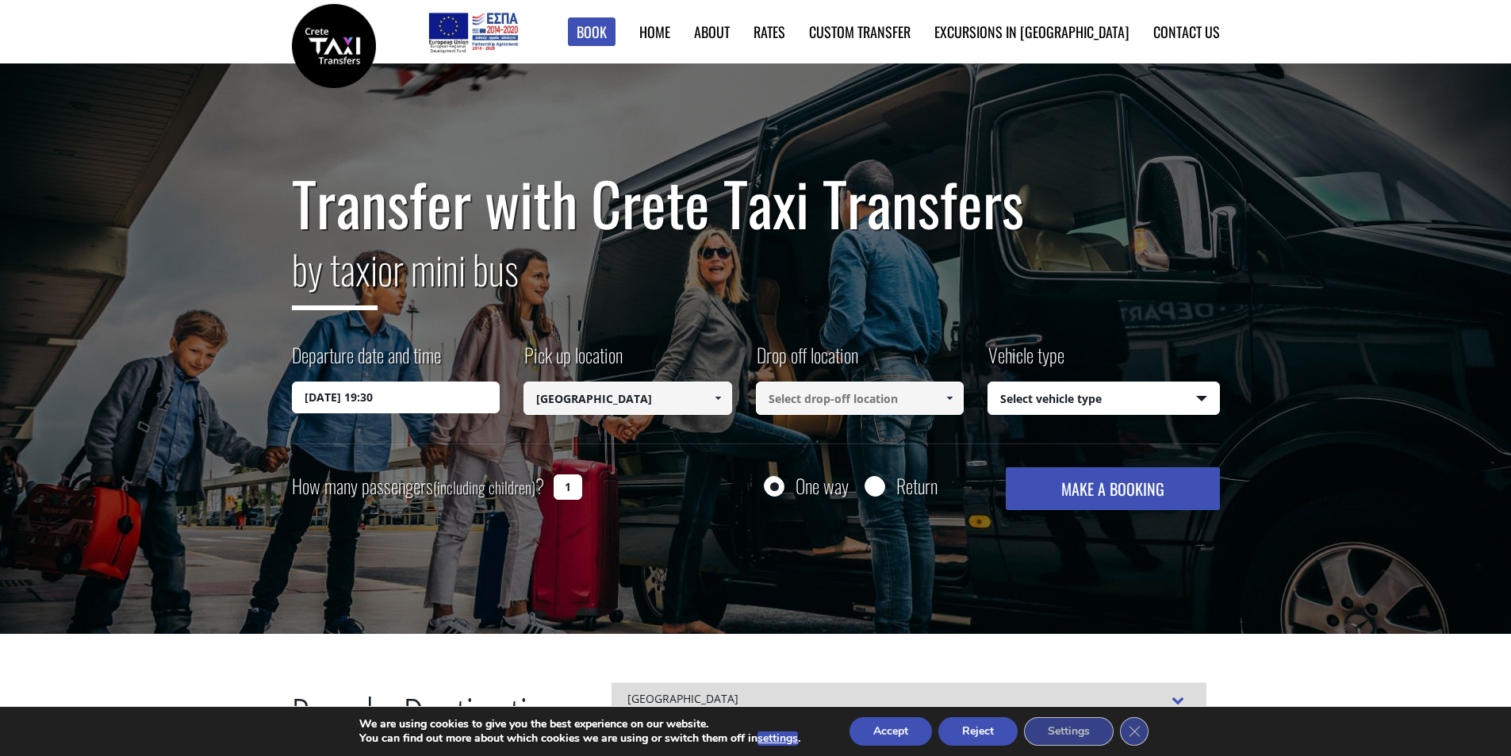
click at [941, 391] on link at bounding box center [950, 397] width 26 height 33
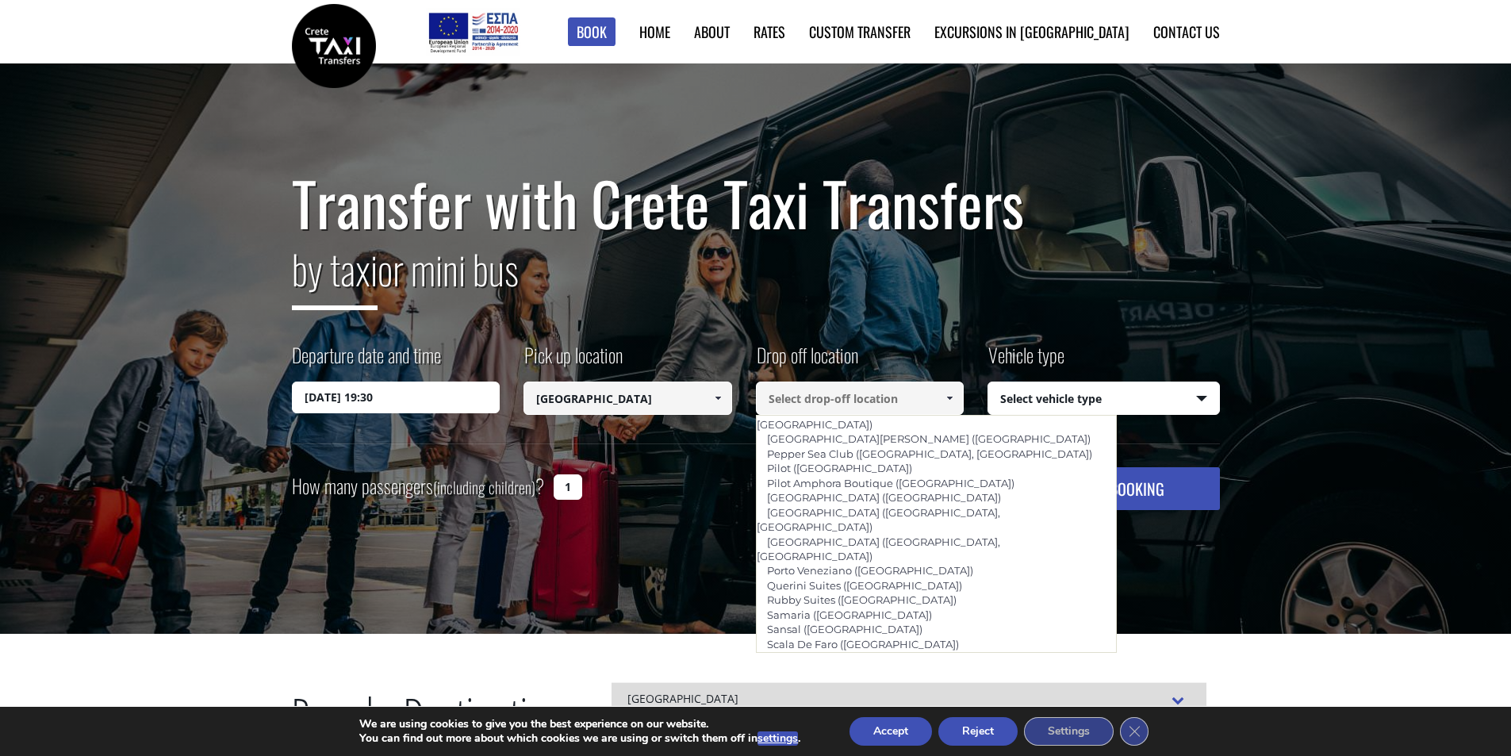
scroll to position [1031, 0]
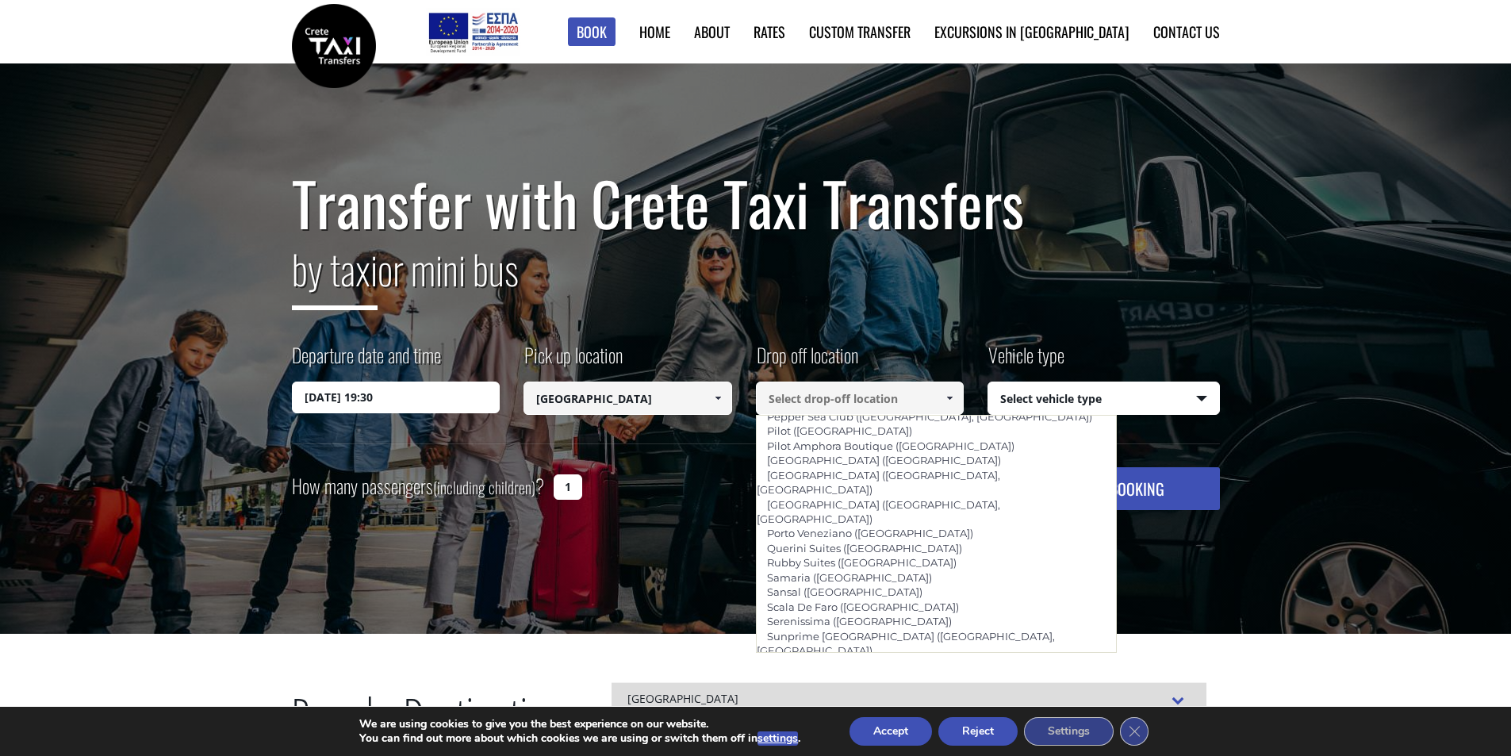
type input "Hersonissos ([GEOGRAPHIC_DATA])"
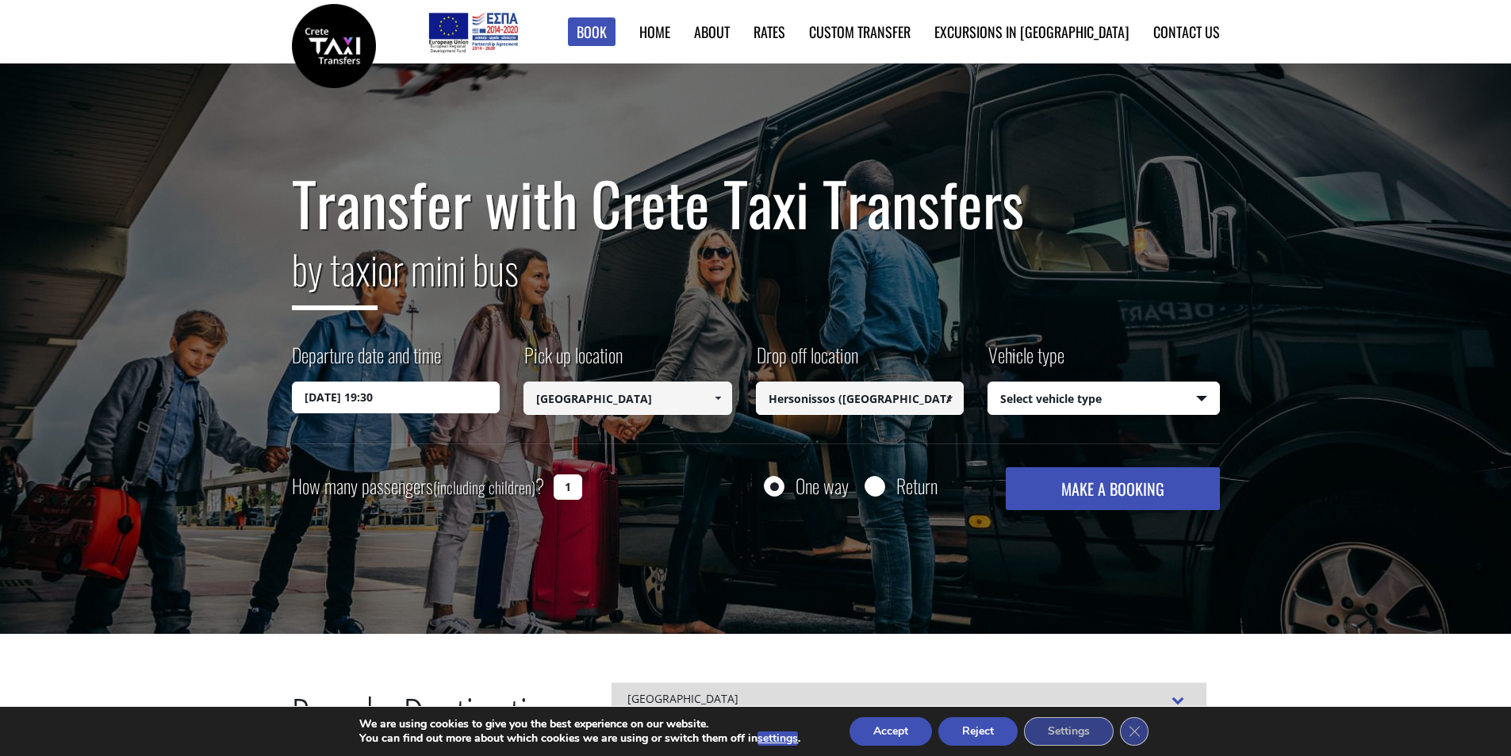
click at [1150, 389] on select "Select vehicle type Taxi (4 passengers) Mercedes E Class Mini Van (7 passengers…" at bounding box center [1103, 398] width 231 height 33
select select "541"
click at [988, 382] on select "Select vehicle type Taxi (4 passengers) Mercedes E Class Mini Van (7 passengers…" at bounding box center [1103, 398] width 231 height 33
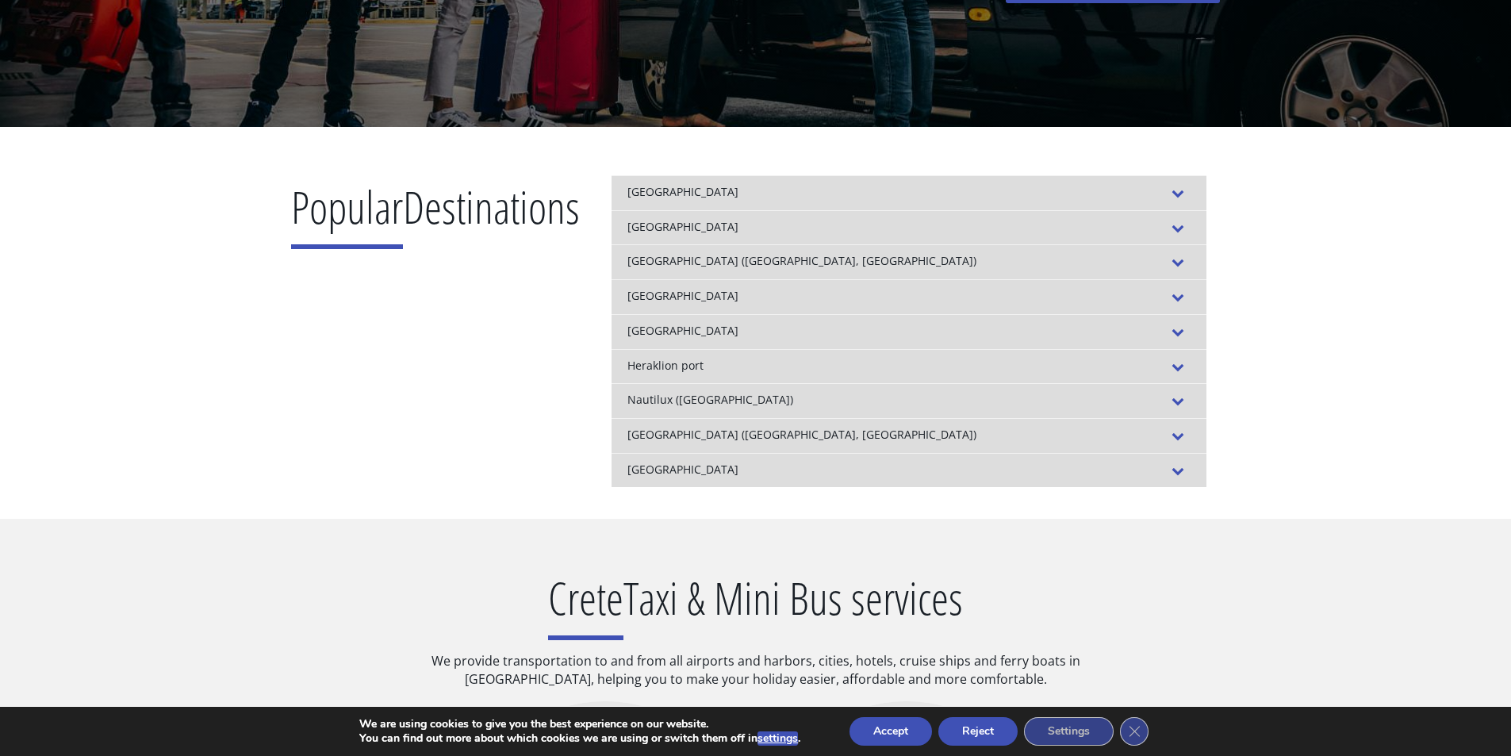
scroll to position [79, 0]
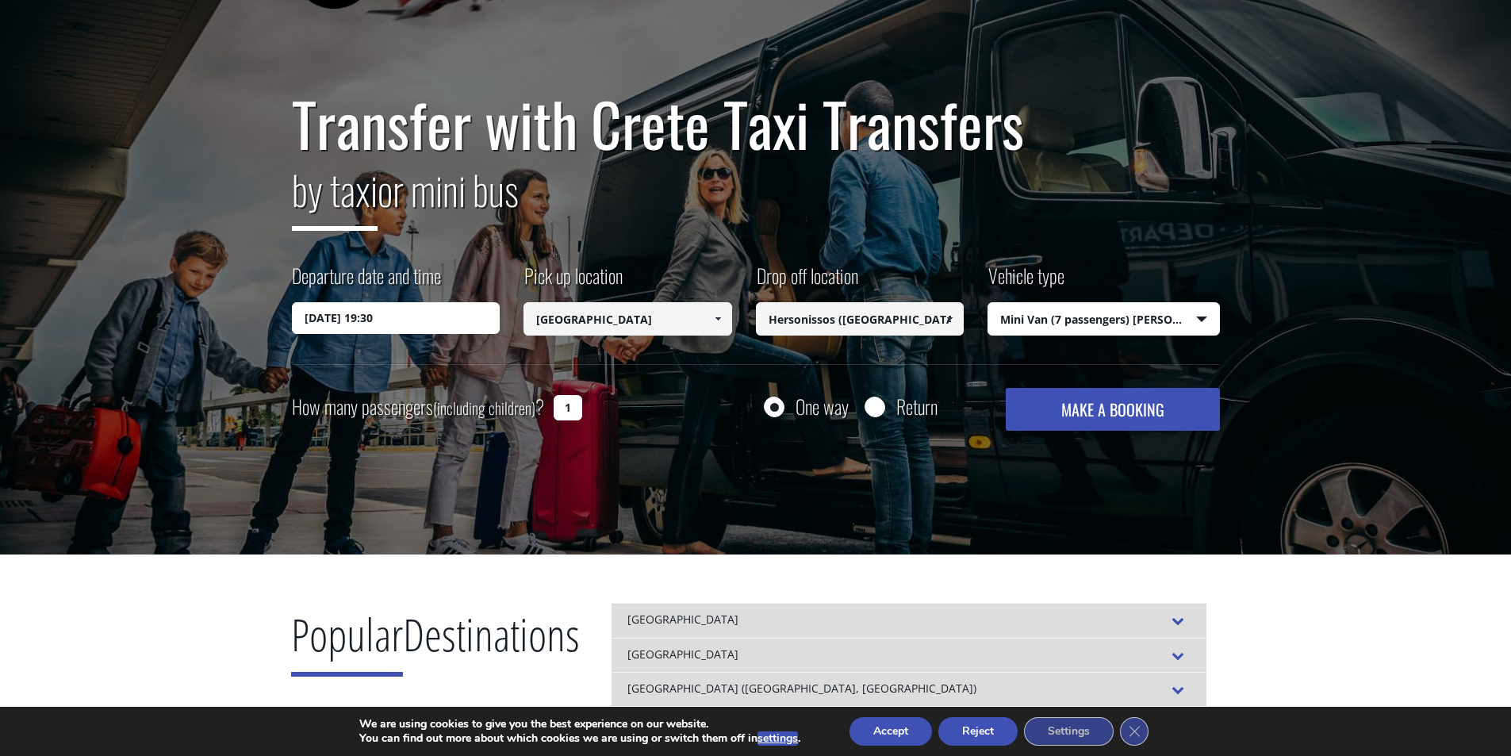
click at [1070, 412] on button "MAKE A BOOKING" at bounding box center [1112, 409] width 213 height 43
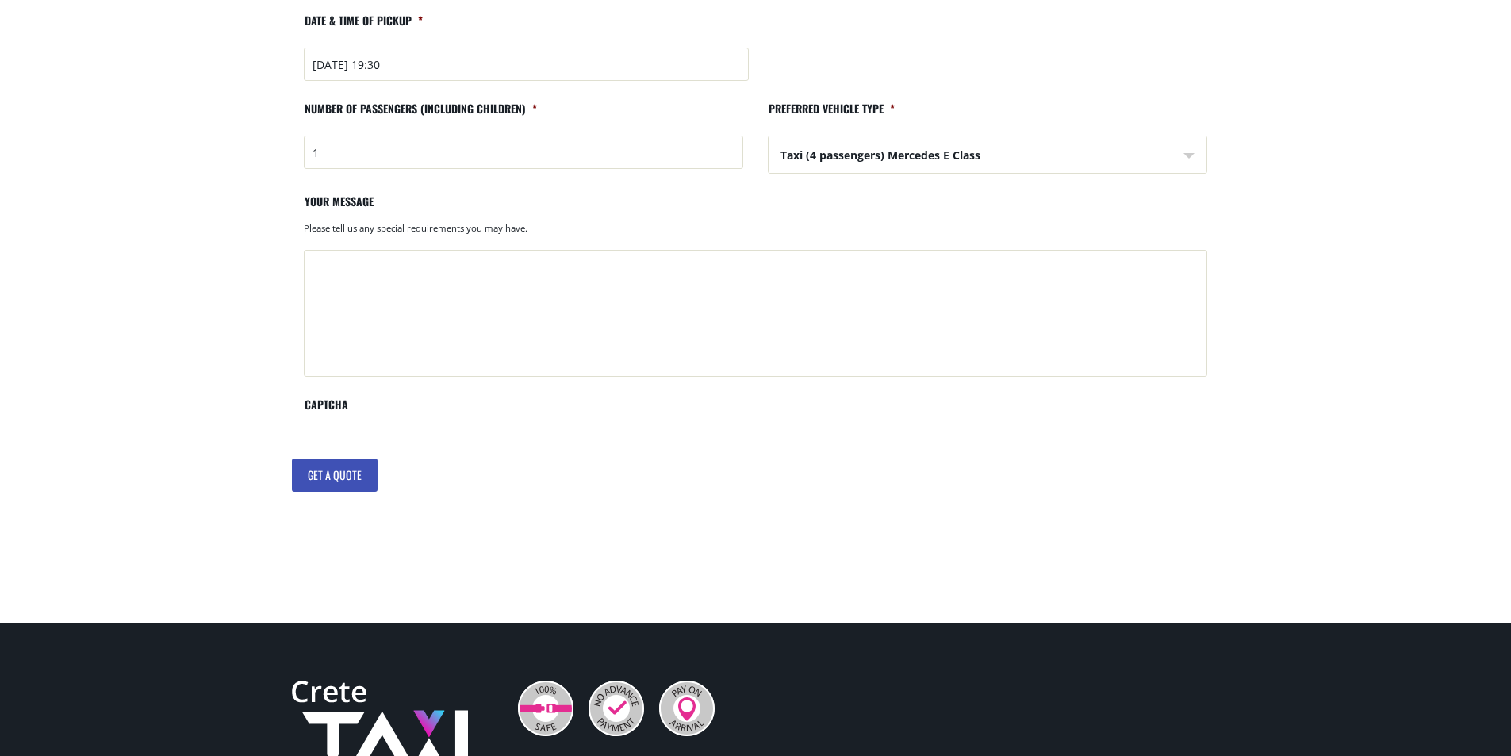
scroll to position [154, 0]
